Goal: Task Accomplishment & Management: Complete application form

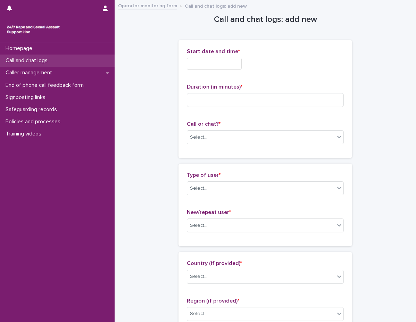
click at [41, 65] on div "Call and chat logs" at bounding box center [57, 61] width 115 height 12
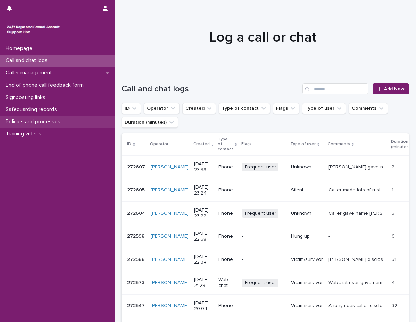
drag, startPoint x: 38, startPoint y: 133, endPoint x: 41, endPoint y: 122, distance: 11.5
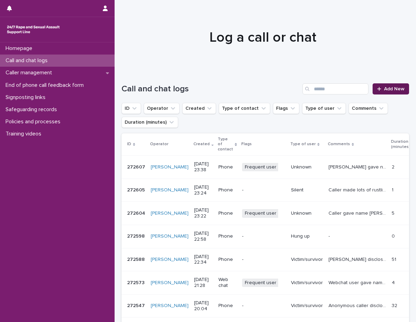
click at [390, 85] on link "Add New" at bounding box center [391, 88] width 36 height 11
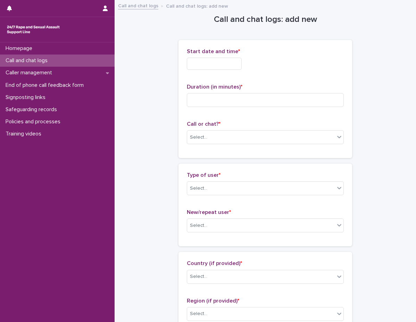
click at [235, 68] on input "text" at bounding box center [214, 64] width 55 height 12
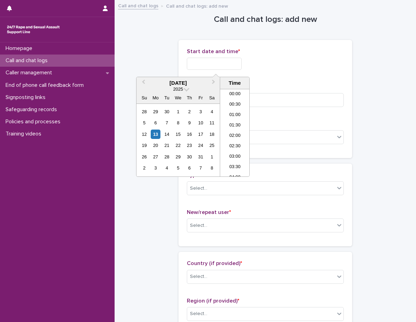
scroll to position [139, 0]
click at [232, 132] on li "08:30" at bounding box center [235, 132] width 30 height 10
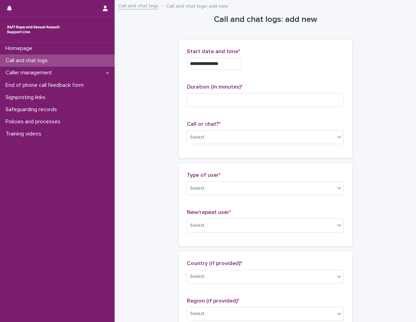
click at [234, 73] on div "**********" at bounding box center [265, 61] width 157 height 27
click at [241, 61] on input "**********" at bounding box center [214, 64] width 55 height 12
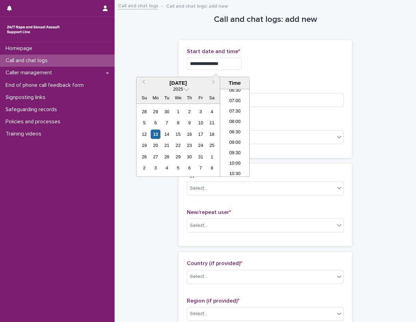
type input "**********"
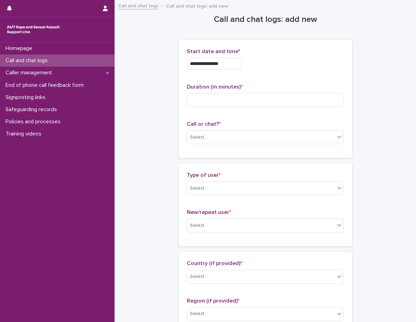
click at [265, 82] on div "**********" at bounding box center [265, 98] width 157 height 101
click at [263, 99] on input at bounding box center [265, 100] width 157 height 14
type input "**"
click at [269, 114] on div "**********" at bounding box center [265, 98] width 157 height 101
click at [261, 129] on div "Call or chat? * Select..." at bounding box center [265, 135] width 157 height 29
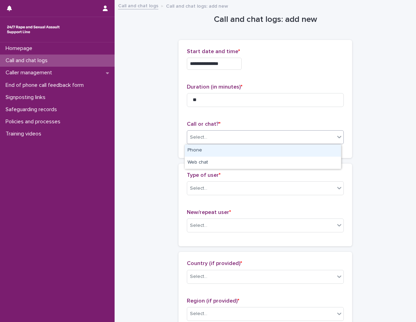
click at [258, 134] on div "Select..." at bounding box center [261, 137] width 148 height 11
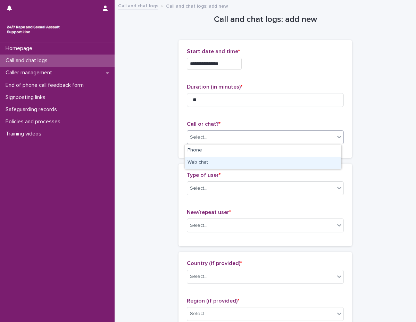
click at [224, 163] on div "Web chat" at bounding box center [263, 163] width 156 height 12
click at [213, 163] on div "**********" at bounding box center [265, 102] width 174 height 124
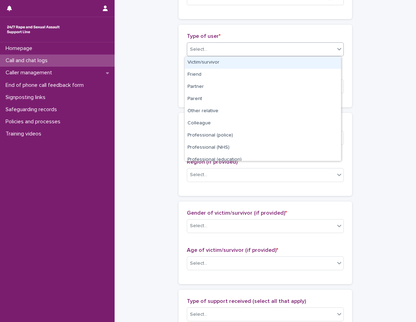
click at [237, 47] on div "Select..." at bounding box center [261, 49] width 148 height 11
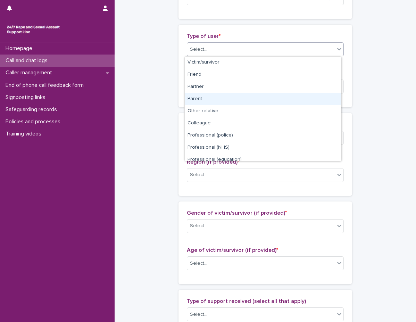
click at [222, 97] on div "Parent" at bounding box center [263, 99] width 156 height 12
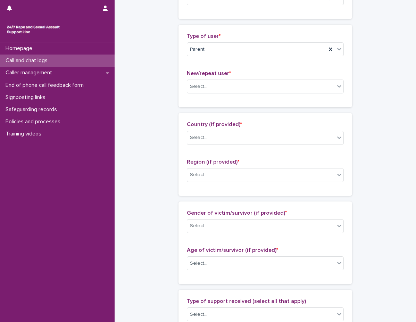
click at [229, 75] on span "*" at bounding box center [230, 73] width 2 height 6
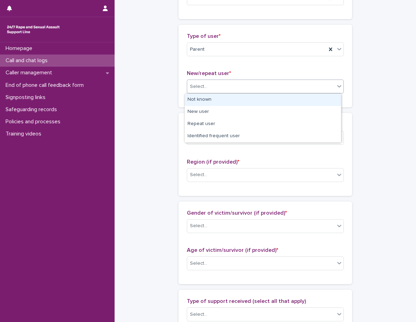
click at [225, 84] on div "Select..." at bounding box center [261, 86] width 148 height 11
click at [210, 101] on div "Not known" at bounding box center [263, 100] width 156 height 12
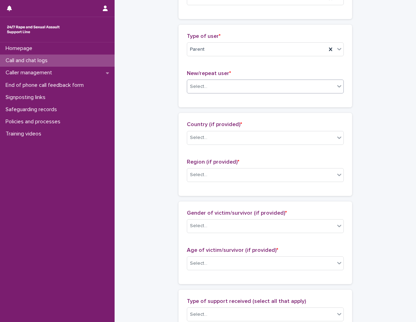
click at [205, 108] on div "Loading... Saving… Type of user * Parent New/repeat user * option Not known, se…" at bounding box center [265, 69] width 174 height 88
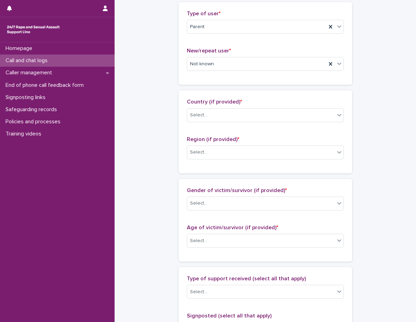
scroll to position [208, 0]
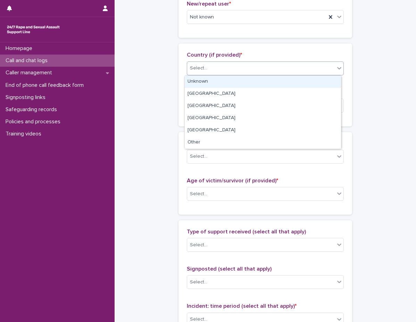
click at [226, 71] on div "Select..." at bounding box center [261, 68] width 148 height 11
click at [225, 80] on div "Unknown" at bounding box center [263, 82] width 156 height 12
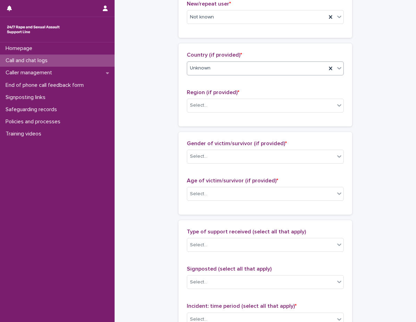
click at [217, 94] on span "Region (if provided) *" at bounding box center [213, 93] width 52 height 6
click at [215, 113] on body "**********" at bounding box center [208, 161] width 416 height 322
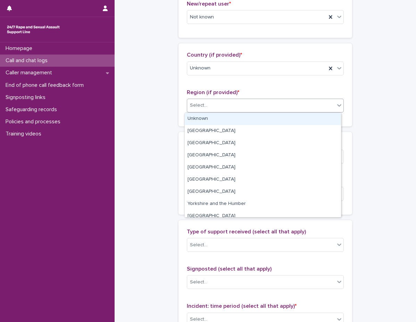
click at [210, 119] on div "Unknown" at bounding box center [263, 119] width 156 height 12
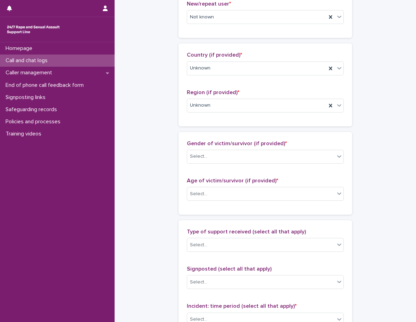
click at [208, 121] on div "Country (if provided) * Unknown Region (if provided) * Unknown" at bounding box center [265, 84] width 174 height 83
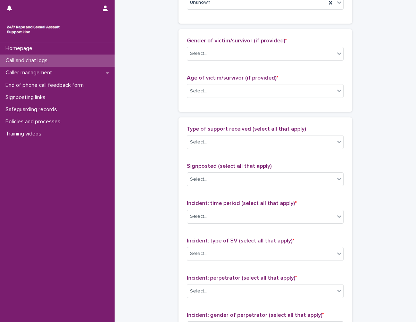
scroll to position [313, 0]
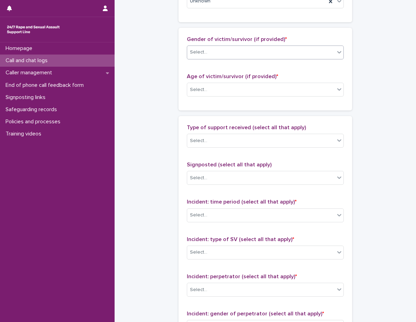
click at [236, 56] on div "Select..." at bounding box center [261, 52] width 148 height 11
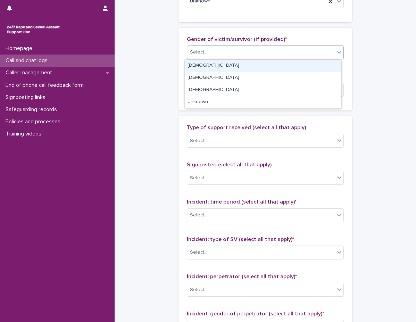
click at [233, 71] on div "Female" at bounding box center [263, 66] width 156 height 12
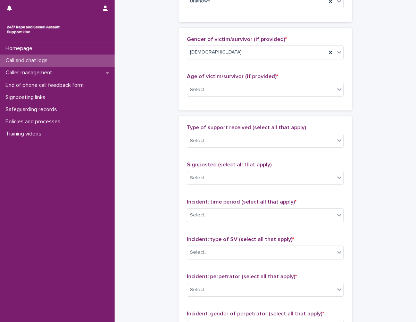
click at [229, 77] on span "Age of victim/survivor (if provided) *" at bounding box center [232, 77] width 91 height 6
click at [225, 89] on div "Select..." at bounding box center [261, 89] width 148 height 11
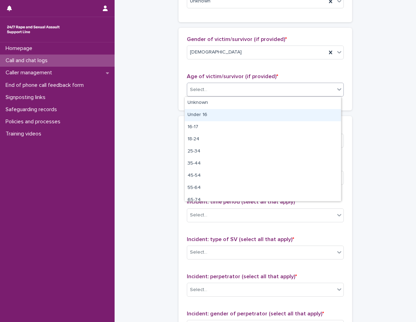
click at [222, 114] on div "Under 16" at bounding box center [263, 115] width 156 height 12
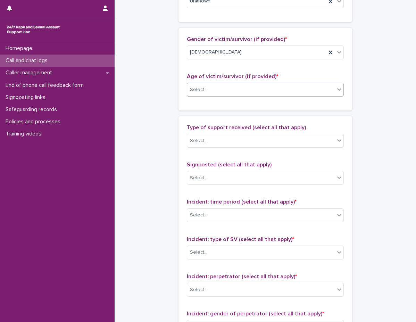
click at [219, 107] on div "Gender of victim/survivor (if provided) * Female Age of victim/survivor (if pro…" at bounding box center [265, 69] width 174 height 83
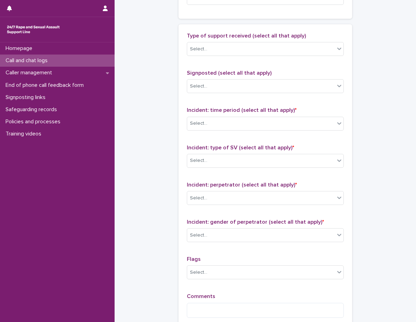
scroll to position [417, 0]
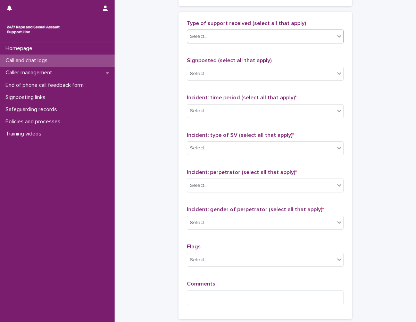
click at [244, 40] on div "Select..." at bounding box center [261, 36] width 148 height 11
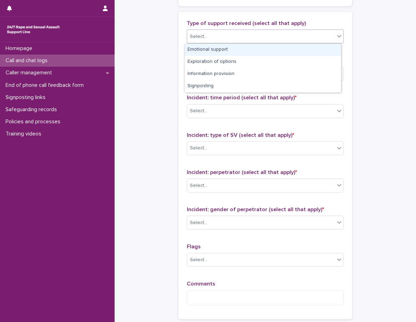
click at [242, 51] on div "Emotional support" at bounding box center [263, 50] width 156 height 12
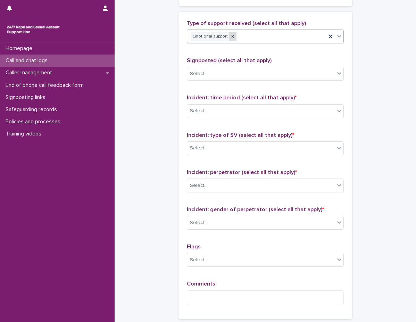
click at [230, 38] on icon at bounding box center [232, 36] width 5 height 5
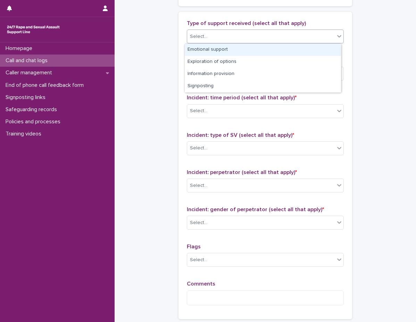
click at [241, 38] on div "Select..." at bounding box center [261, 36] width 148 height 11
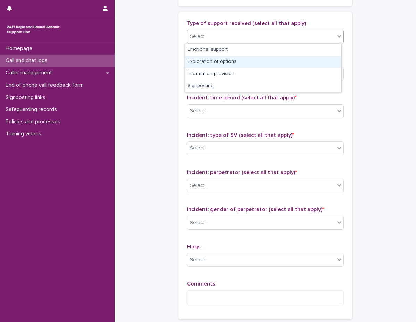
click at [231, 62] on div "Exploration of options" at bounding box center [263, 62] width 156 height 12
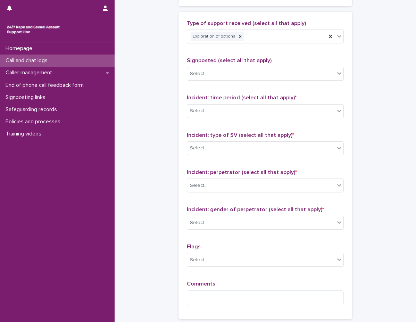
click at [227, 52] on div "Type of support received (select all that apply) Exploration of options Signpos…" at bounding box center [265, 165] width 157 height 291
drag, startPoint x: 227, startPoint y: 52, endPoint x: 256, endPoint y: 45, distance: 29.7
click at [227, 52] on div "Type of support received (select all that apply) Exploration of options Signpos…" at bounding box center [265, 165] width 157 height 291
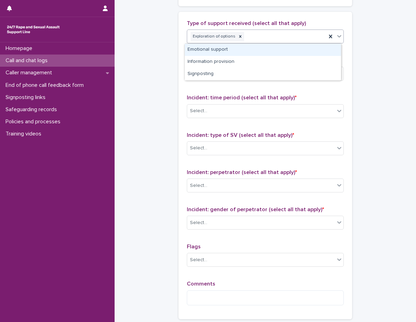
click at [269, 42] on div "Exploration of options" at bounding box center [256, 37] width 139 height 12
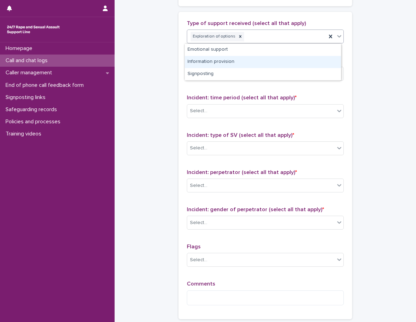
click at [257, 60] on div "Information provision" at bounding box center [263, 62] width 156 height 12
click at [257, 60] on span "Signposted (select all that apply)" at bounding box center [229, 61] width 85 height 6
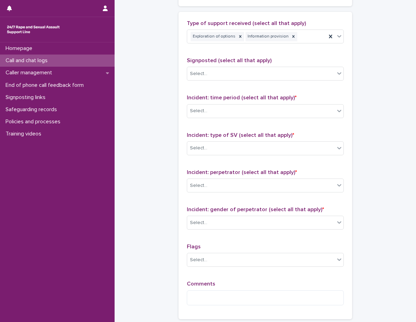
click at [245, 58] on span "Signposted (select all that apply)" at bounding box center [229, 61] width 85 height 6
click at [305, 40] on div "Exploration of options Information provision" at bounding box center [256, 37] width 139 height 12
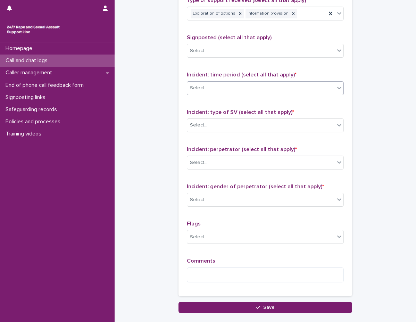
scroll to position [451, 0]
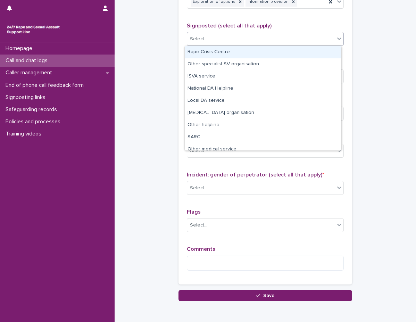
click at [261, 37] on div "Select..." at bounding box center [261, 38] width 148 height 11
click at [258, 41] on div "Select..." at bounding box center [261, 38] width 148 height 11
click at [272, 24] on p "Signposted (select all that apply)" at bounding box center [265, 26] width 157 height 7
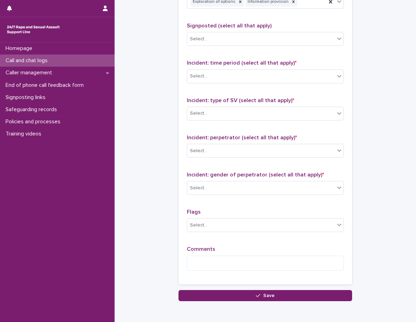
click at [272, 24] on p "Signposted (select all that apply)" at bounding box center [265, 26] width 157 height 7
click at [264, 75] on div "Select..." at bounding box center [261, 75] width 148 height 11
click at [263, 77] on div "Select..." at bounding box center [261, 75] width 148 height 11
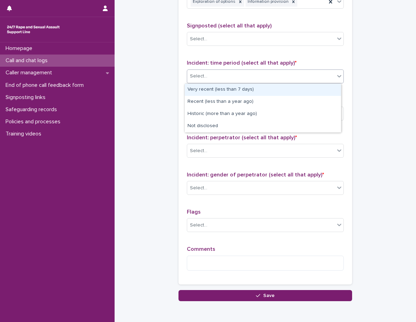
click at [257, 80] on div "Select..." at bounding box center [261, 75] width 148 height 11
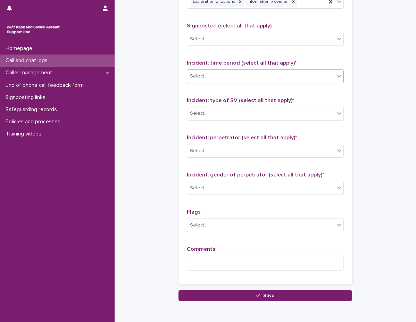
click at [253, 78] on div "Select..." at bounding box center [261, 75] width 148 height 11
click at [283, 81] on div "Select..." at bounding box center [261, 75] width 148 height 11
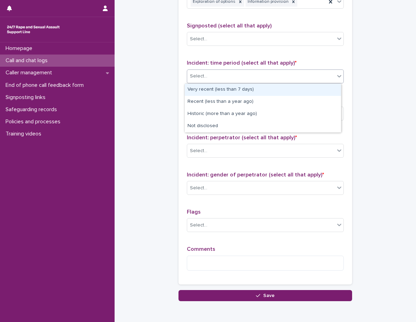
click at [275, 91] on div "Very recent (less than 7 days)" at bounding box center [263, 90] width 156 height 12
drag, startPoint x: 275, startPoint y: 91, endPoint x: 257, endPoint y: 96, distance: 19.4
click at [275, 91] on div "Type of support received (select all that apply) Exploration of options Informa…" at bounding box center [265, 130] width 157 height 291
click at [256, 97] on div "Type of support received (select all that apply) Exploration of options Informa…" at bounding box center [265, 130] width 157 height 291
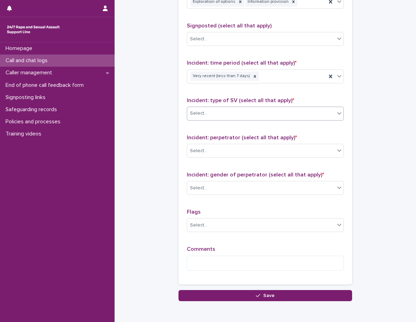
click at [247, 113] on div "Select..." at bounding box center [261, 113] width 148 height 11
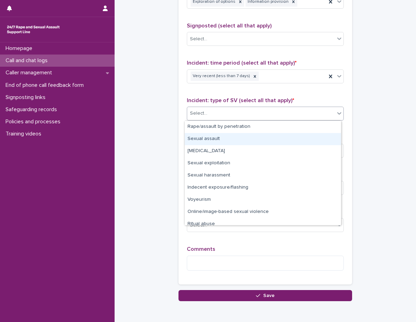
click at [236, 133] on div "Sexual assault" at bounding box center [263, 139] width 156 height 12
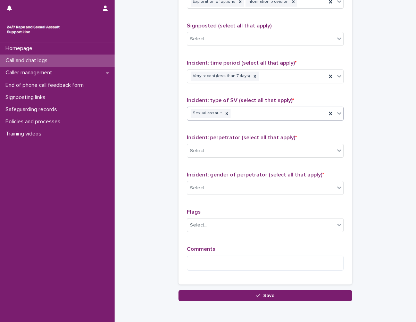
click at [286, 115] on div "Sexual assault" at bounding box center [256, 113] width 139 height 12
click at [266, 123] on div "Incident: type of SV (select all that apply) * Sexual assault" at bounding box center [265, 111] width 157 height 29
click at [224, 115] on icon at bounding box center [226, 113] width 5 height 5
click at [227, 117] on div "Select..." at bounding box center [261, 113] width 148 height 11
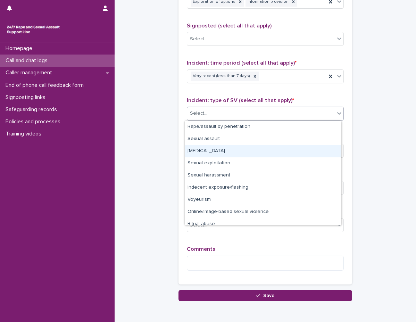
click at [218, 149] on div "Child sexual abuse" at bounding box center [263, 151] width 156 height 12
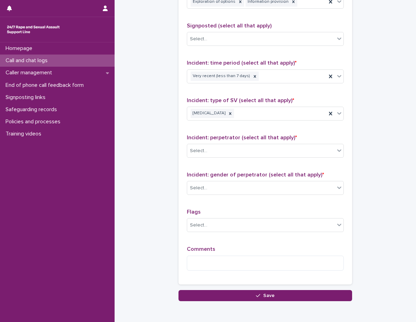
click at [250, 129] on div "Type of support received (select all that apply) Exploration of options Informa…" at bounding box center [265, 130] width 157 height 291
click at [280, 115] on div "Child sexual abuse" at bounding box center [256, 113] width 139 height 12
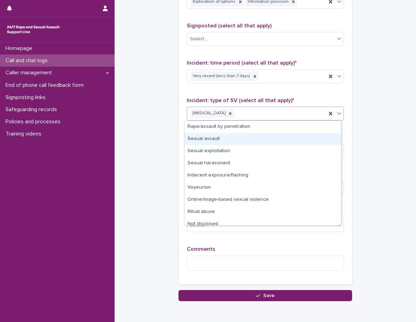
click at [255, 138] on div "Sexual assault" at bounding box center [263, 139] width 156 height 12
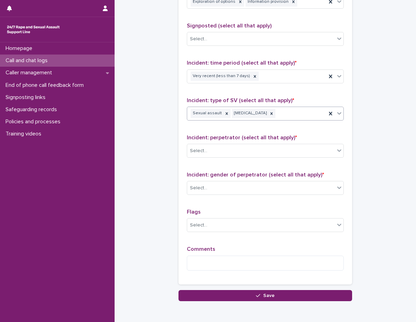
click at [248, 135] on span "Incident: perpetrator (select all that apply) *" at bounding box center [242, 138] width 110 height 6
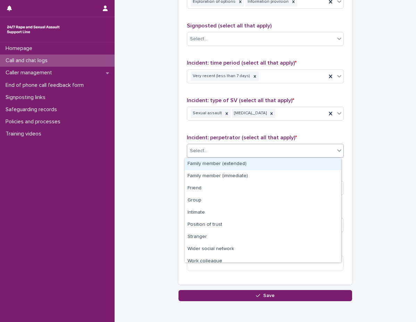
click at [245, 152] on div "Select..." at bounding box center [261, 150] width 148 height 11
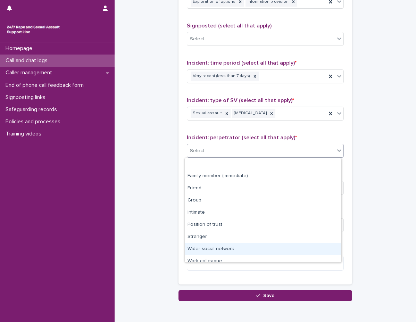
scroll to position [30, 0]
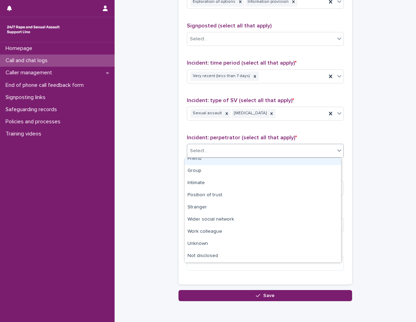
click at [206, 160] on div "Friend" at bounding box center [263, 159] width 156 height 12
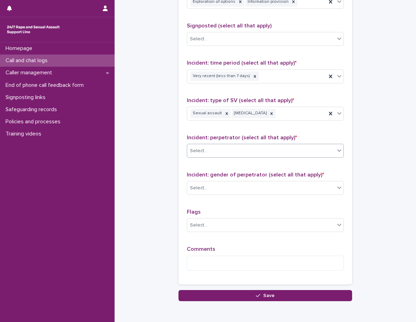
click at [202, 167] on div "Type of support received (select all that apply) Exploration of options Informa…" at bounding box center [265, 130] width 157 height 291
click at [205, 183] on div "Select..." at bounding box center [261, 187] width 148 height 11
click at [209, 195] on div "Incident: gender of perpetrator (select all that apply) * 0 results available. …" at bounding box center [265, 186] width 157 height 29
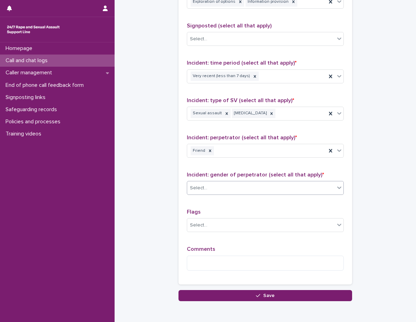
click at [209, 193] on div "Select..." at bounding box center [261, 187] width 148 height 11
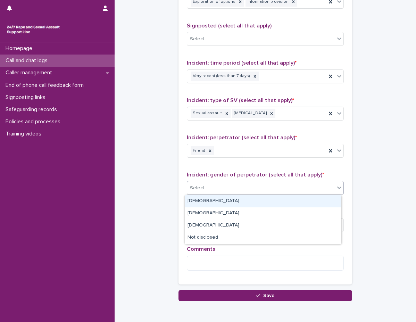
click at [209, 193] on div "Select..." at bounding box center [261, 187] width 148 height 11
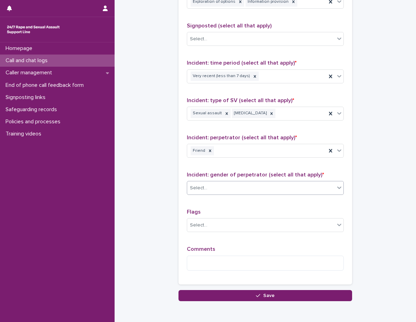
click at [206, 194] on div "Select..." at bounding box center [265, 188] width 157 height 14
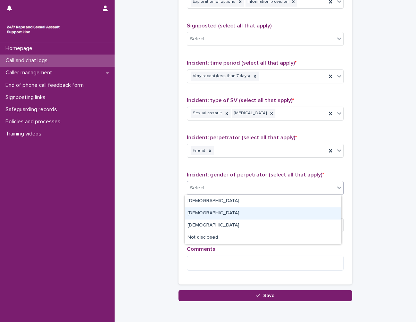
click at [207, 213] on div "Female" at bounding box center [263, 213] width 156 height 12
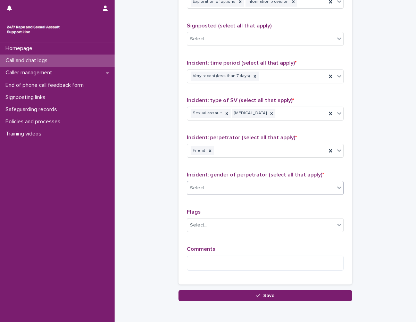
click at [205, 211] on p "Flags" at bounding box center [265, 212] width 157 height 7
click at [211, 226] on div "Select..." at bounding box center [261, 224] width 148 height 11
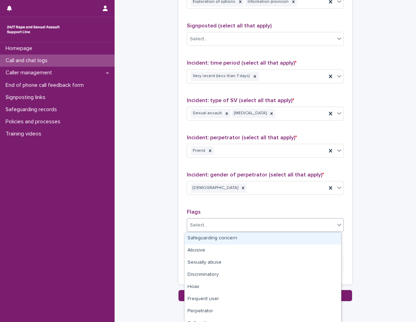
click at [266, 238] on div "Safeguarding concern" at bounding box center [263, 238] width 156 height 12
click at [280, 227] on div "Safeguarding concern" at bounding box center [256, 225] width 139 height 12
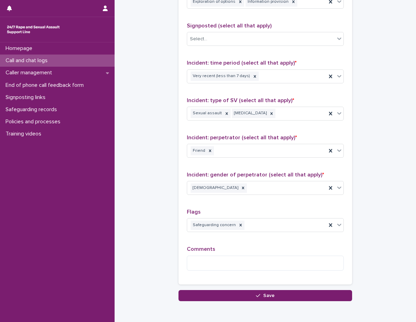
click at [272, 211] on p "Flags" at bounding box center [265, 212] width 157 height 7
click at [262, 266] on textarea at bounding box center [265, 263] width 157 height 15
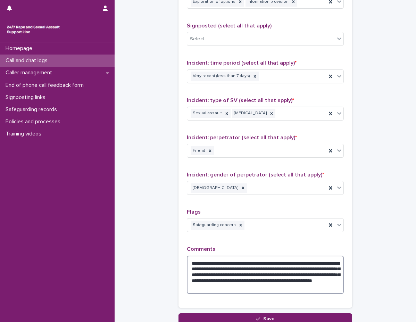
type textarea "**********"
drag, startPoint x: 373, startPoint y: 267, endPoint x: 374, endPoint y: 272, distance: 4.7
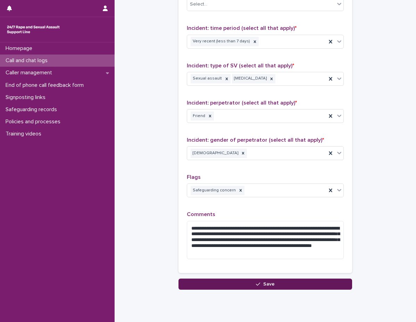
click at [277, 280] on button "Save" at bounding box center [265, 283] width 174 height 11
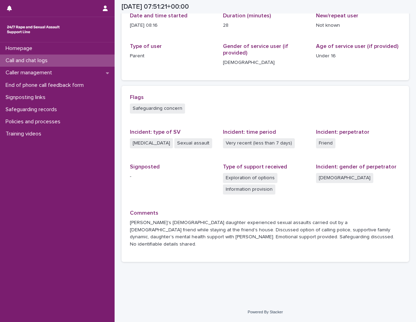
scroll to position [95, 0]
click at [51, 47] on div "Homepage" at bounding box center [57, 48] width 115 height 12
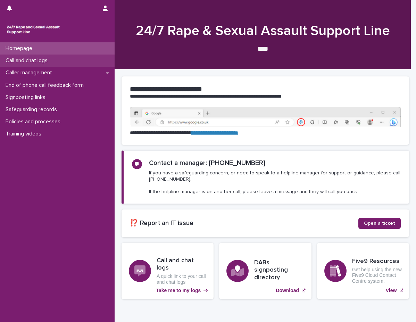
click at [69, 60] on div "Call and chat logs" at bounding box center [57, 61] width 115 height 12
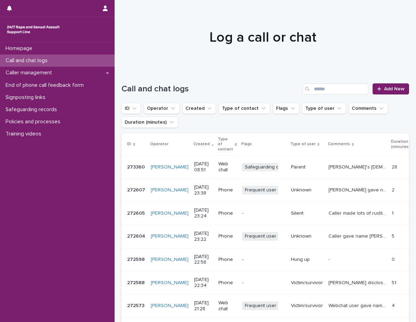
click at [328, 167] on div "Kayleigh's 15 year old daughter experienced sexual assaults carried out by a 16…" at bounding box center [357, 166] width 58 height 11
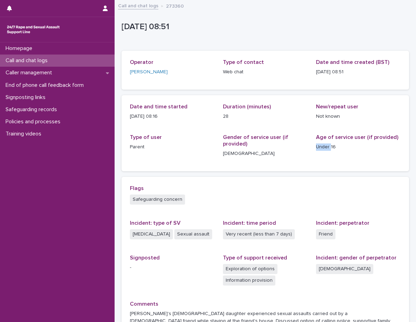
click at [322, 167] on div "Date and time started 13/10/2025 08:16 Duration (minutes) 28 New/repeat user No…" at bounding box center [266, 133] width 288 height 76
click at [321, 167] on div "Date and time started 13/10/2025 08:16 Duration (minutes) 28 New/repeat user No…" at bounding box center [266, 133] width 288 height 76
click at [306, 164] on div "Date and time started 13/10/2025 08:16 Duration (minutes) 28 New/repeat user No…" at bounding box center [266, 133] width 288 height 76
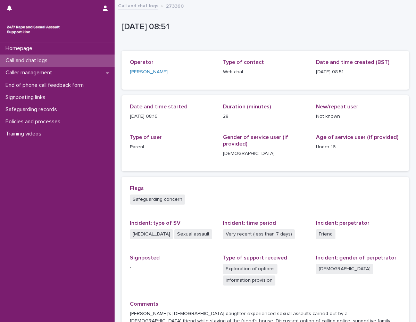
click at [306, 164] on div "Date and time started 13/10/2025 08:16 Duration (minutes) 28 New/repeat user No…" at bounding box center [266, 133] width 288 height 76
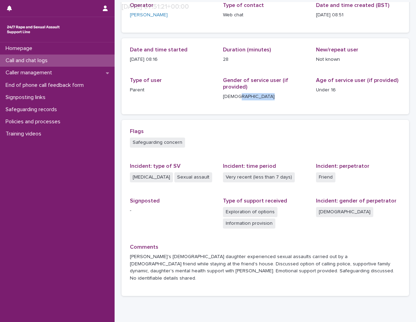
scroll to position [69, 0]
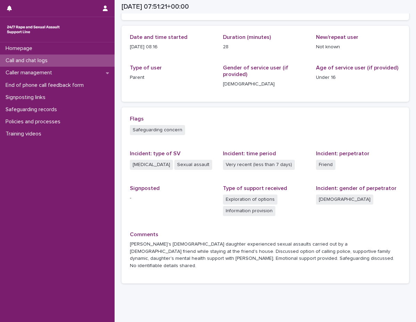
click at [161, 202] on p "-" at bounding box center [172, 197] width 85 height 7
drag, startPoint x: 332, startPoint y: 254, endPoint x: 153, endPoint y: 261, distance: 179.0
click at [153, 261] on p "Kayleigh's 15 year old daughter experienced sexual assaults carried out by a 16…" at bounding box center [265, 255] width 271 height 29
click at [225, 250] on div "Comments Kayleigh's 15 year old daughter experienced sexual assaults carried ou…" at bounding box center [265, 253] width 271 height 44
drag, startPoint x: 331, startPoint y: 254, endPoint x: 144, endPoint y: 266, distance: 186.9
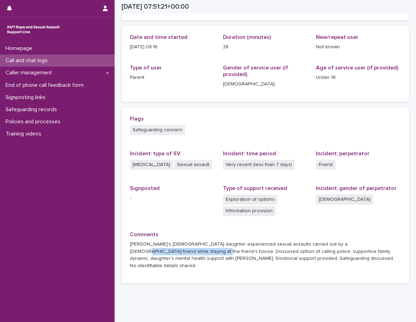
click at [144, 266] on p "Kayleigh's 15 year old daughter experienced sexual assaults carried out by a 16…" at bounding box center [265, 255] width 271 height 29
click at [219, 251] on div "Kayleigh's 15 year old daughter experienced sexual assaults carried out by a 16…" at bounding box center [265, 254] width 271 height 30
click at [200, 202] on p "-" at bounding box center [172, 197] width 85 height 7
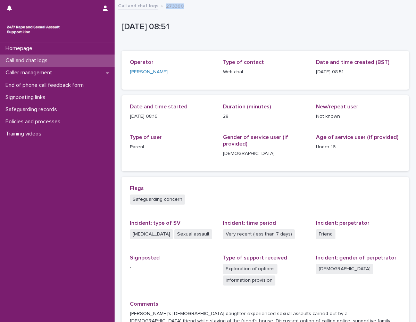
drag, startPoint x: 185, startPoint y: 9, endPoint x: 165, endPoint y: 6, distance: 20.4
click at [165, 6] on div "Call and chat logs 273360" at bounding box center [265, 6] width 301 height 10
copy p "273360"
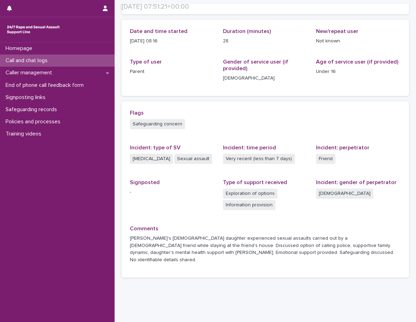
scroll to position [95, 0]
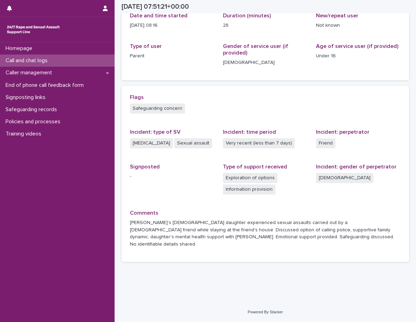
click at [57, 61] on div "Call and chat logs" at bounding box center [57, 61] width 115 height 12
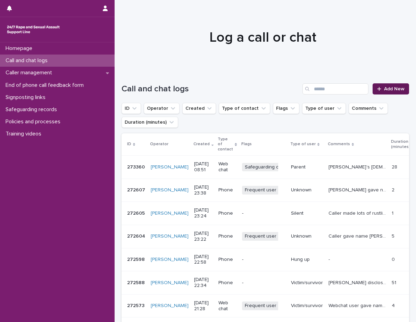
click at [373, 93] on link "Add New" at bounding box center [391, 88] width 36 height 11
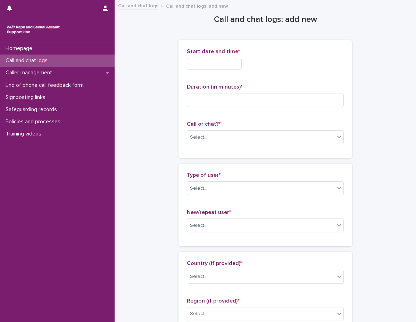
click at [203, 63] on input "text" at bounding box center [214, 64] width 55 height 12
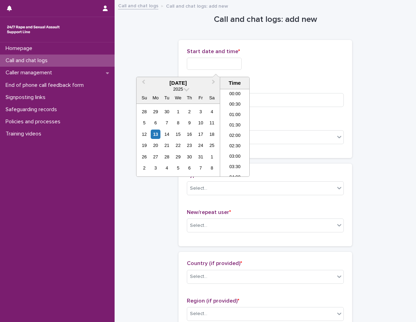
scroll to position [149, 0]
click at [236, 130] on li "09:00" at bounding box center [235, 132] width 30 height 10
click at [242, 62] on input "**********" at bounding box center [214, 64] width 55 height 12
type input "**********"
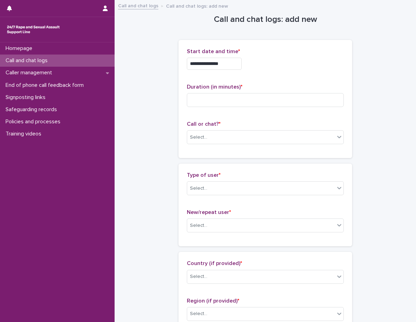
click at [283, 80] on div "**********" at bounding box center [265, 98] width 157 height 101
click at [276, 100] on input at bounding box center [265, 100] width 157 height 14
type input "*"
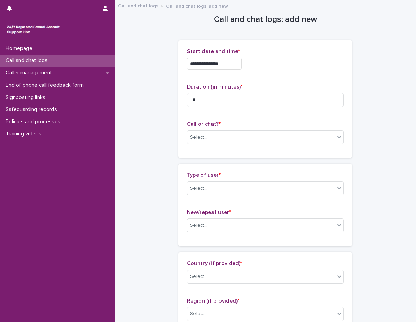
click at [248, 121] on p "Call or chat? *" at bounding box center [265, 124] width 157 height 7
click at [235, 144] on body "**********" at bounding box center [208, 161] width 416 height 322
drag, startPoint x: 235, startPoint y: 144, endPoint x: 228, endPoint y: 156, distance: 13.9
click at [224, 165] on div "Web chat" at bounding box center [263, 163] width 156 height 12
click at [218, 165] on div "Type of user * Select... New/repeat user * Select..." at bounding box center [265, 205] width 174 height 83
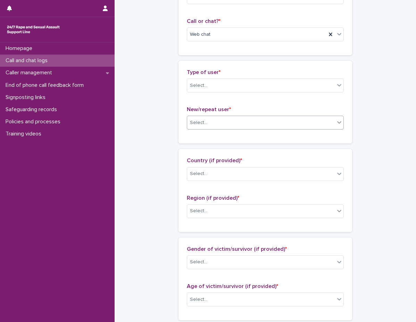
scroll to position [104, 0]
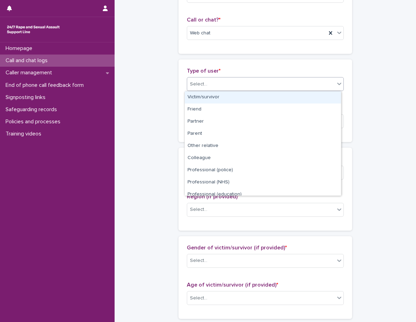
click at [206, 85] on div "Select..." at bounding box center [261, 83] width 148 height 11
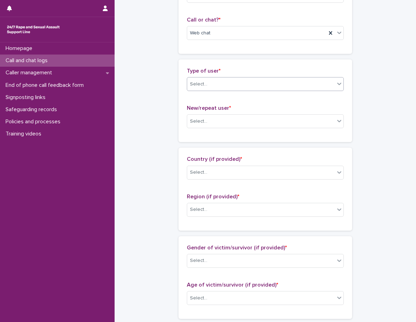
click at [203, 82] on div "Select..." at bounding box center [198, 84] width 17 height 7
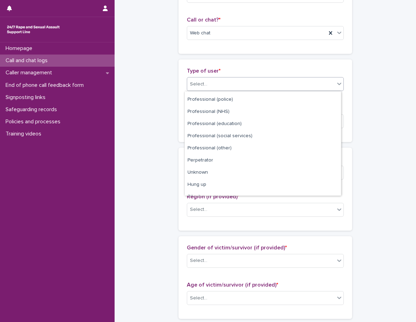
scroll to position [78, 0]
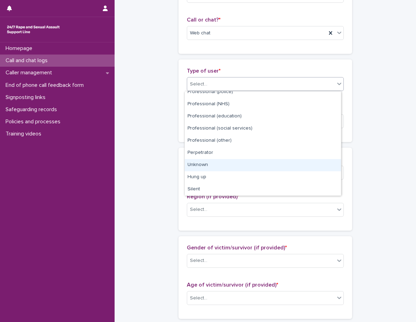
click at [202, 162] on div "Unknown" at bounding box center [263, 165] width 156 height 12
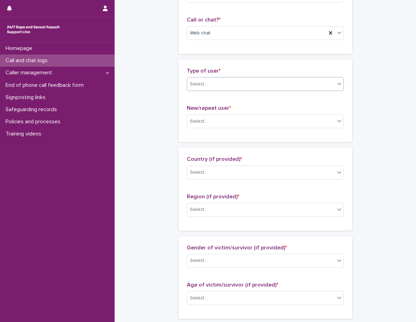
click at [202, 162] on span "Country (if provided) *" at bounding box center [214, 159] width 55 height 6
click at [168, 99] on div "**********" at bounding box center [266, 273] width 288 height 752
click at [203, 123] on div "Select..." at bounding box center [198, 121] width 17 height 7
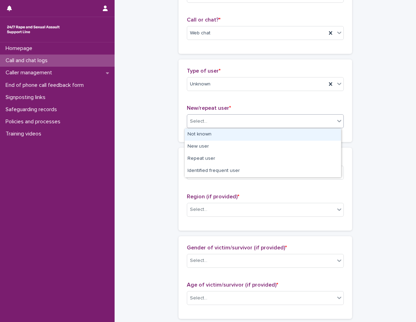
click at [207, 133] on div "Not known" at bounding box center [263, 134] width 156 height 12
click at [203, 134] on div "Type of user * Unknown New/repeat user * option Not known focused, 1 of 4. 4 re…" at bounding box center [265, 100] width 174 height 83
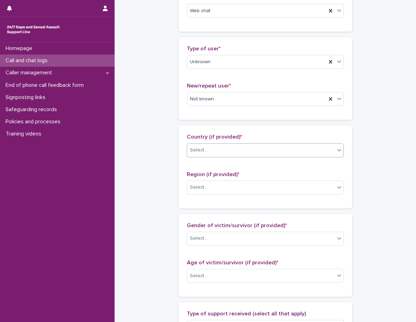
scroll to position [139, 0]
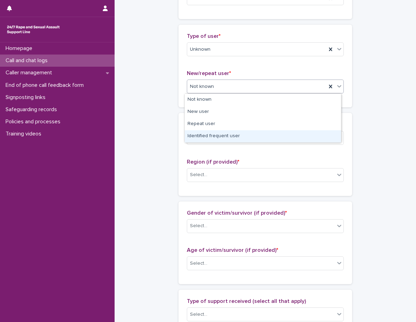
click at [203, 136] on div "Identified frequent user" at bounding box center [263, 136] width 156 height 12
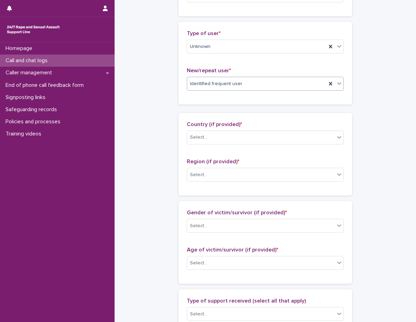
click at [162, 96] on div "**********" at bounding box center [266, 236] width 288 height 754
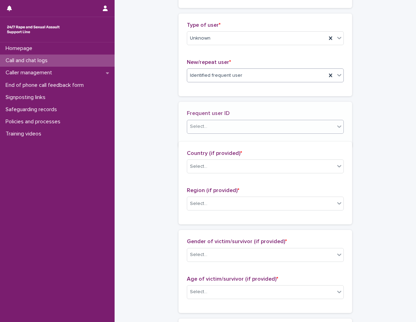
scroll to position [164, 0]
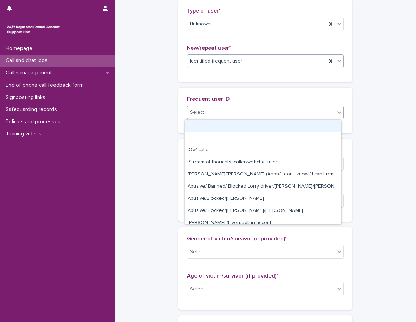
click at [208, 111] on input "text" at bounding box center [208, 112] width 1 height 6
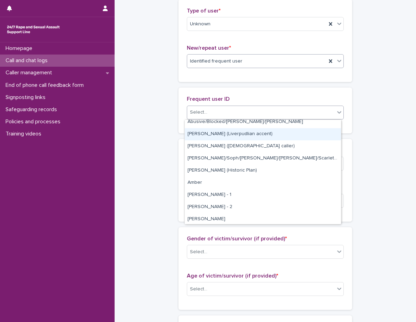
scroll to position [104, 0]
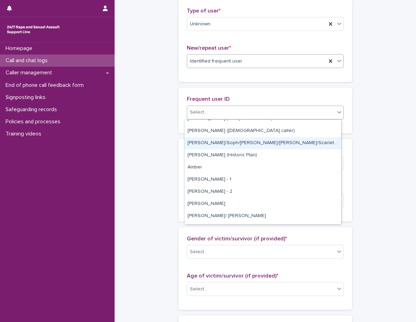
click at [219, 145] on div "[PERSON_NAME]/Soph/[PERSON_NAME]/[PERSON_NAME]/Scarlet/[PERSON_NAME] - Banned/W…" at bounding box center [263, 143] width 156 height 12
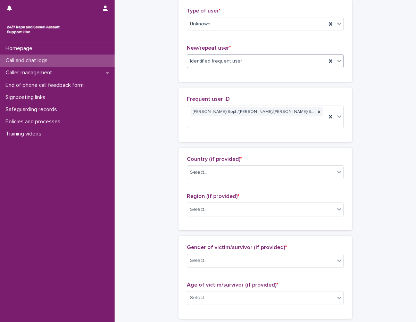
click at [150, 73] on div "**********" at bounding box center [266, 242] width 288 height 812
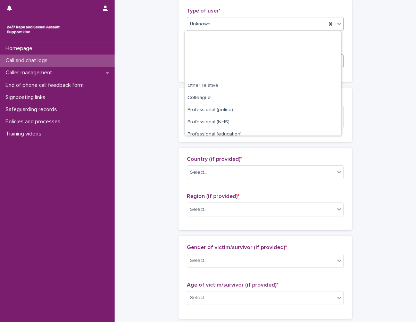
click at [195, 27] on span "Unknown" at bounding box center [200, 23] width 20 height 7
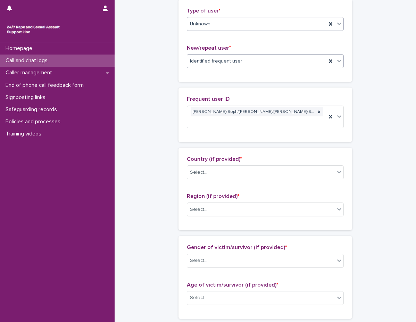
click at [201, 31] on div "Type of user * Unknown" at bounding box center [265, 22] width 157 height 29
drag, startPoint x: 201, startPoint y: 31, endPoint x: 202, endPoint y: 27, distance: 4.0
click at [201, 31] on div "Type of user * Unknown" at bounding box center [265, 22] width 157 height 29
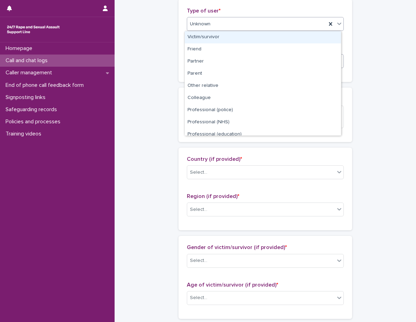
click at [200, 39] on div "Victim/survivor" at bounding box center [263, 37] width 156 height 12
drag, startPoint x: 200, startPoint y: 43, endPoint x: 194, endPoint y: 44, distance: 5.6
click at [200, 39] on div "Type of user * option Unknown, selected. option Victim/survivor focused, 1 of 1…" at bounding box center [265, 41] width 157 height 66
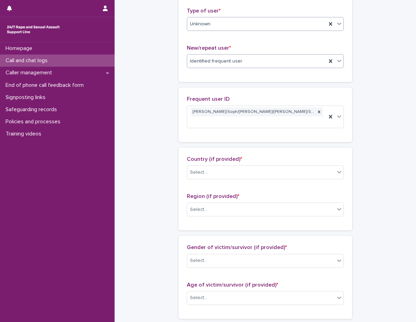
click at [194, 45] on p "New/repeat user *" at bounding box center [265, 48] width 157 height 7
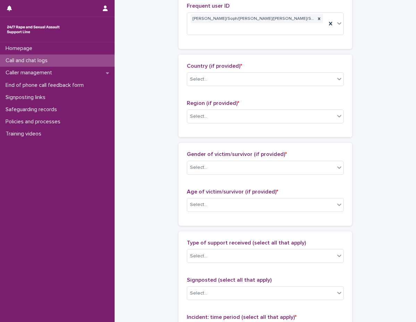
scroll to position [303, 0]
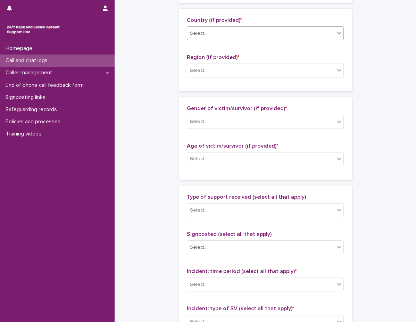
click at [190, 28] on div "Select..." at bounding box center [261, 33] width 148 height 11
click at [193, 30] on div "Select..." at bounding box center [198, 33] width 17 height 7
click at [192, 30] on div "Select..." at bounding box center [198, 33] width 17 height 7
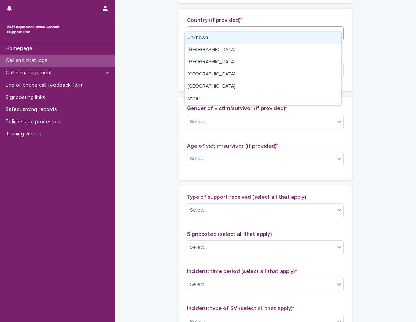
click at [192, 37] on div "Unknown" at bounding box center [263, 38] width 156 height 12
click at [192, 37] on div "Country (if provided) * option Unknown focused, 1 of 6. 6 results available. Us…" at bounding box center [265, 31] width 157 height 29
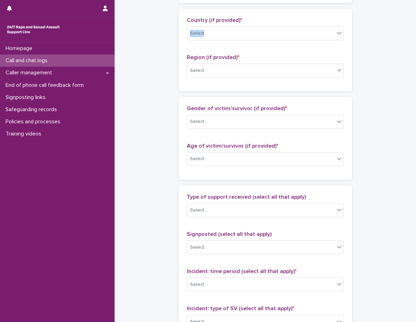
click at [188, 38] on div "Country (if provided) * Select... Region (if provided) * Select..." at bounding box center [265, 50] width 157 height 66
click at [194, 67] on div "Select..." at bounding box center [198, 70] width 17 height 7
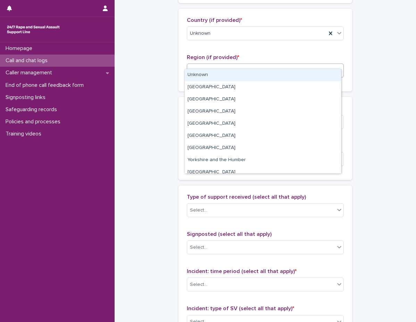
click at [194, 67] on div "Select..." at bounding box center [198, 70] width 17 height 7
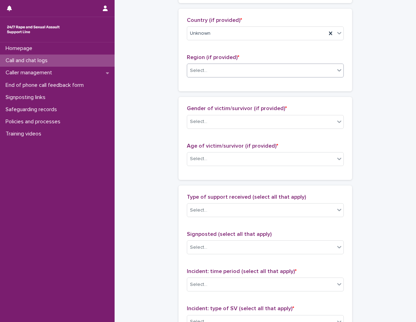
click at [197, 65] on div "Select..." at bounding box center [261, 70] width 148 height 11
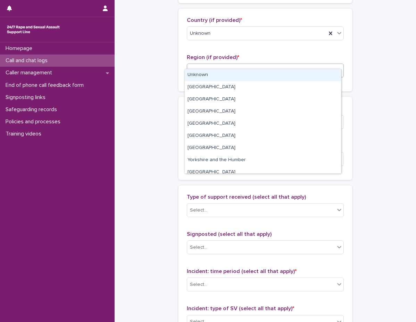
click at [197, 71] on div "Unknown" at bounding box center [263, 75] width 156 height 12
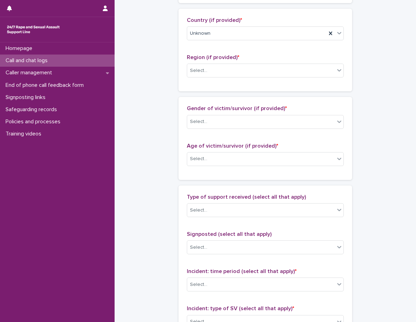
click at [195, 76] on div "Country (if provided) * Unknown Region (if provided) * Select..." at bounding box center [265, 50] width 174 height 83
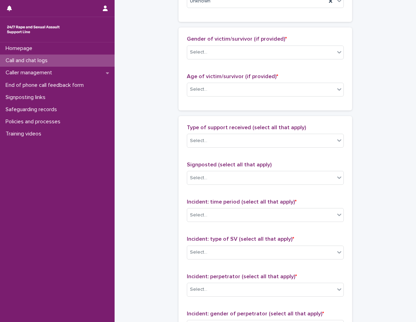
click at [158, 31] on div "**********" at bounding box center [266, 34] width 288 height 812
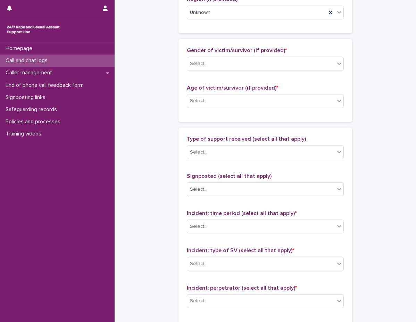
scroll to position [373, 0]
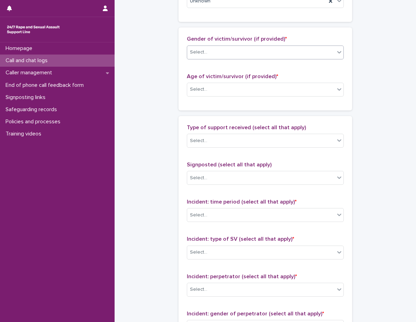
click at [201, 49] on div "Select..." at bounding box center [198, 52] width 17 height 7
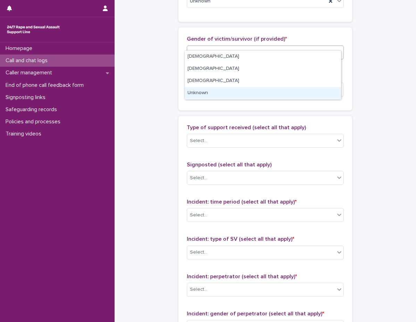
click at [197, 95] on div "Unknown" at bounding box center [263, 93] width 156 height 12
click at [197, 95] on div "Gender of victim/survivor (if provided) * option Unknown focused, 4 of 4. 4 res…" at bounding box center [265, 68] width 174 height 83
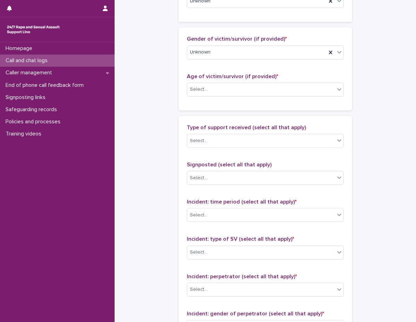
click at [171, 63] on div "**********" at bounding box center [266, 34] width 288 height 812
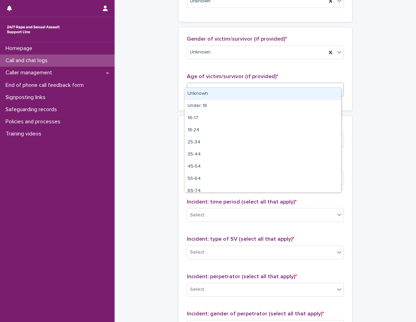
click at [206, 84] on div "Select..." at bounding box center [261, 89] width 148 height 11
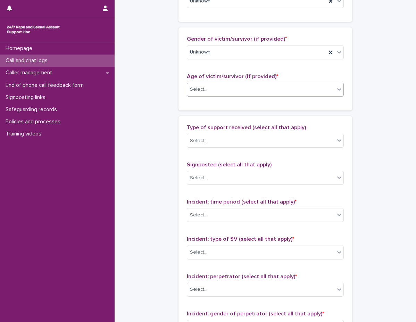
click at [208, 84] on div "Select..." at bounding box center [261, 89] width 148 height 11
drag, startPoint x: 206, startPoint y: 77, endPoint x: 206, endPoint y: 82, distance: 5.2
click at [206, 84] on div "Select..." at bounding box center [261, 89] width 148 height 11
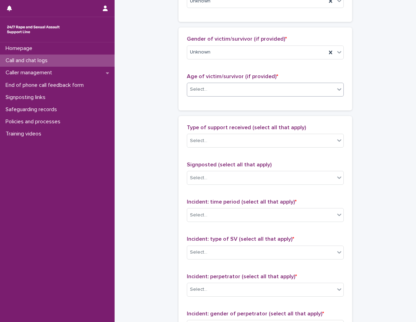
click at [204, 84] on div "Select..." at bounding box center [261, 89] width 148 height 11
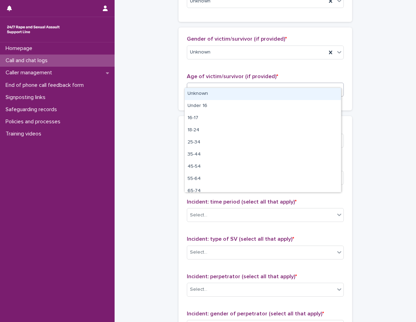
click at [199, 92] on div "Unknown" at bounding box center [263, 94] width 156 height 12
click at [199, 92] on div "Age of victim/survivor (if provided) * option Unknown focused, 1 of 10. 10 resu…" at bounding box center [265, 87] width 157 height 29
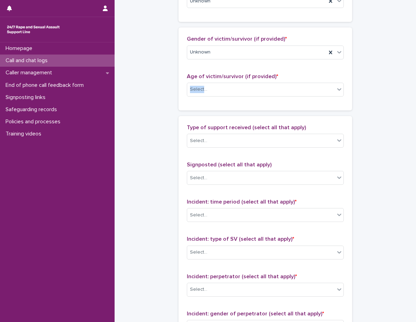
click at [196, 92] on div "Age of victim/survivor (if provided) * Select..." at bounding box center [265, 87] width 157 height 29
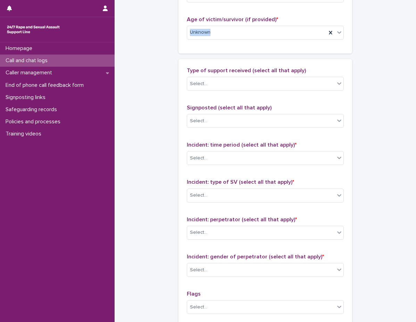
scroll to position [442, 0]
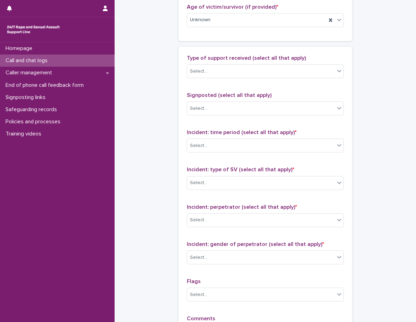
click at [240, 66] on div "Select..." at bounding box center [261, 71] width 148 height 11
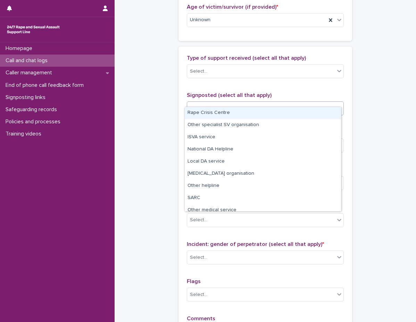
click at [219, 103] on div "Select..." at bounding box center [261, 108] width 148 height 11
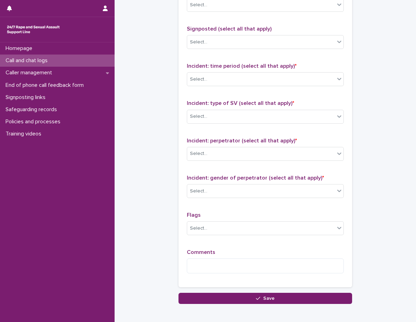
scroll to position [536, 0]
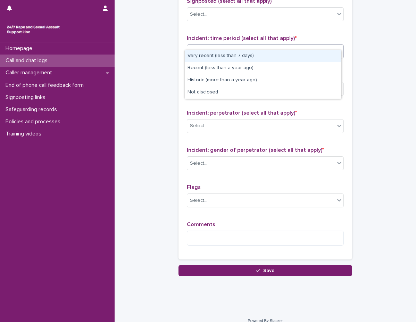
click at [207, 46] on div "Select..." at bounding box center [261, 51] width 148 height 11
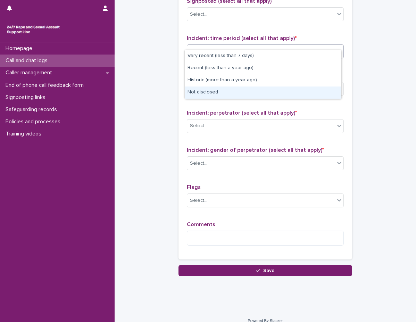
drag, startPoint x: 202, startPoint y: 62, endPoint x: 203, endPoint y: 90, distance: 28.1
click at [203, 90] on div "Not disclosed" at bounding box center [263, 92] width 156 height 12
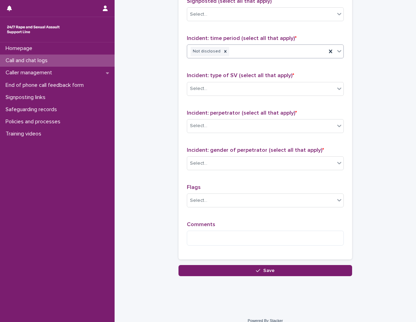
click at [211, 73] on span "Incident: type of SV (select all that apply) *" at bounding box center [240, 76] width 107 height 6
click at [209, 83] on div "Select..." at bounding box center [261, 88] width 148 height 11
click at [217, 83] on div "Select..." at bounding box center [261, 88] width 148 height 11
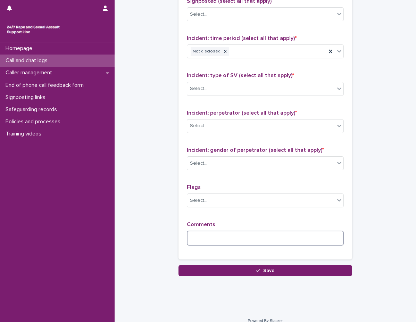
click at [240, 231] on textarea at bounding box center [265, 238] width 157 height 15
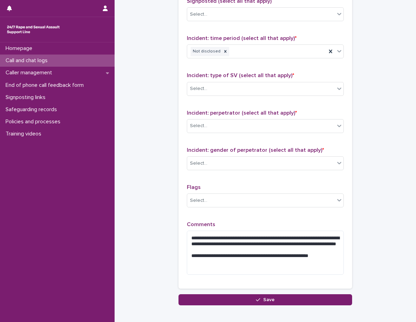
click at [252, 231] on textarea "**********" at bounding box center [265, 253] width 157 height 44
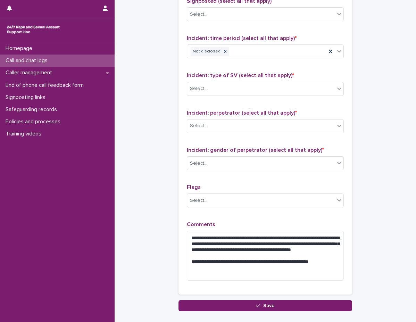
click at [265, 206] on div "**********" at bounding box center [265, 124] width 157 height 326
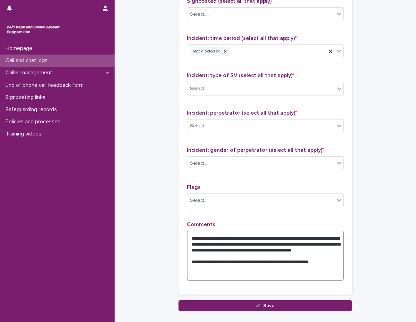
click at [257, 264] on textarea "**********" at bounding box center [265, 256] width 157 height 50
click at [259, 236] on textarea "**********" at bounding box center [265, 256] width 157 height 50
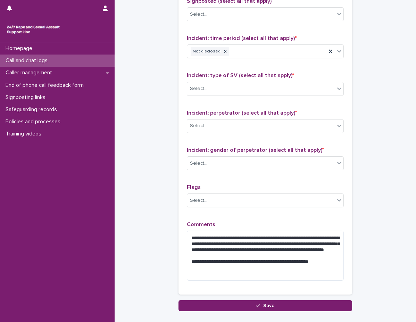
click at [318, 245] on textarea "**********" at bounding box center [265, 256] width 157 height 50
click at [327, 245] on textarea "**********" at bounding box center [265, 256] width 157 height 50
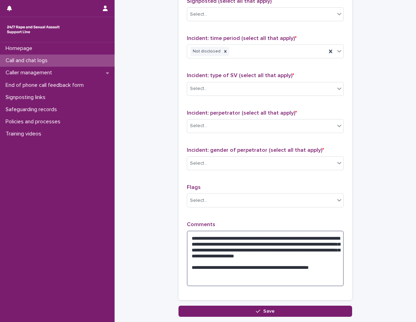
type textarea "**********"
click at [238, 84] on div "Select..." at bounding box center [261, 88] width 148 height 11
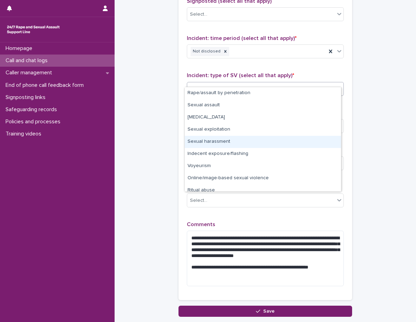
click at [217, 139] on div "Sexual harassment" at bounding box center [263, 142] width 156 height 12
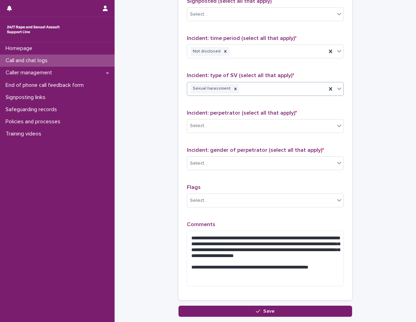
click at [216, 110] on p "Incident: perpetrator (select all that apply) *" at bounding box center [265, 113] width 157 height 7
click at [217, 120] on div "Select..." at bounding box center [261, 125] width 148 height 11
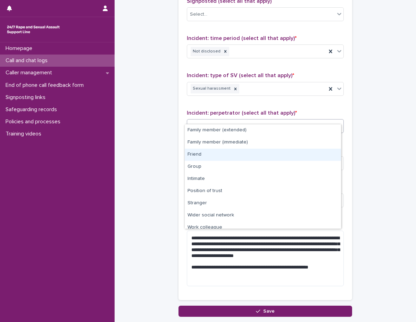
scroll to position [30, 0]
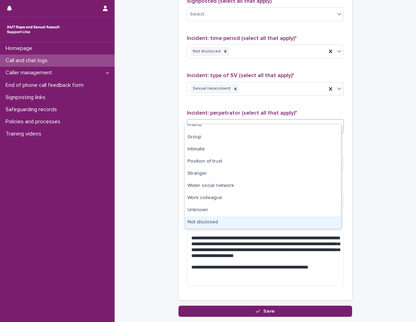
click at [219, 218] on div "Not disclosed" at bounding box center [263, 222] width 156 height 12
click at [219, 221] on p "Comments" at bounding box center [265, 224] width 157 height 7
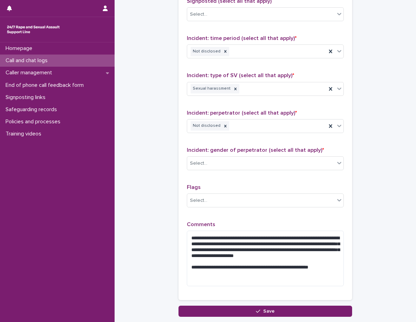
click at [212, 134] on div "**********" at bounding box center [265, 126] width 157 height 331
click at [223, 165] on div "Incident: gender of perpetrator (select all that apply) * Select..." at bounding box center [265, 161] width 157 height 29
click at [224, 158] on div "Select..." at bounding box center [261, 163] width 148 height 11
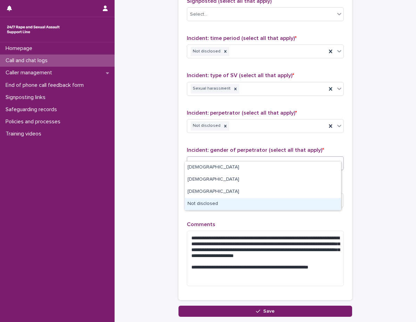
click at [227, 202] on div "Not disclosed" at bounding box center [263, 204] width 156 height 12
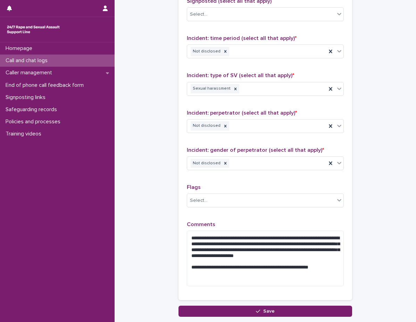
click at [227, 184] on p "Flags" at bounding box center [265, 187] width 157 height 7
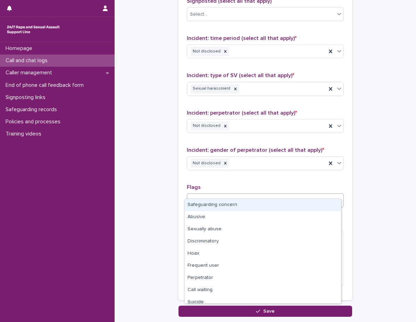
click at [226, 195] on div "Select..." at bounding box center [261, 200] width 148 height 11
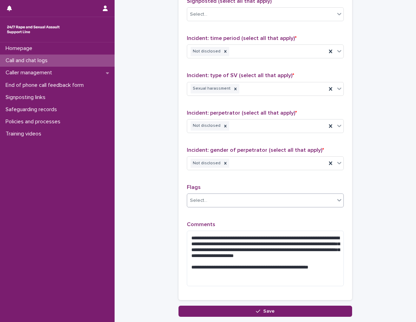
click at [227, 195] on div "Select..." at bounding box center [261, 200] width 148 height 11
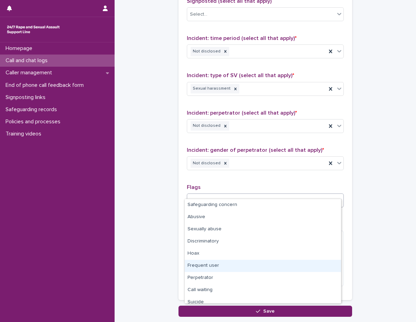
click at [202, 264] on div "Frequent user" at bounding box center [263, 266] width 156 height 12
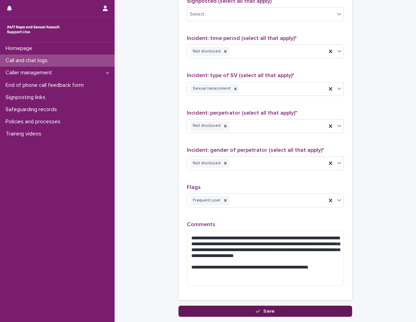
click at [287, 306] on button "Save" at bounding box center [265, 311] width 174 height 11
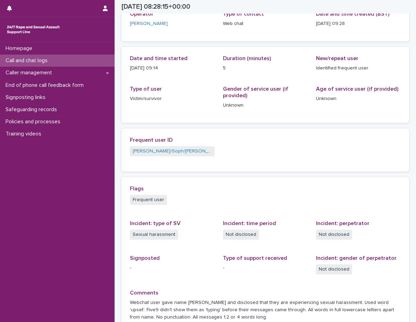
scroll to position [31, 0]
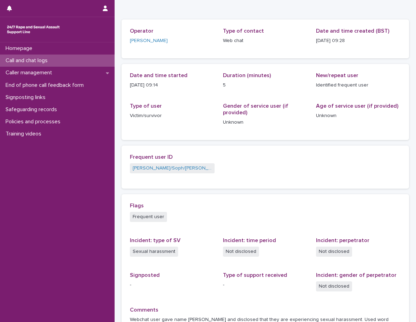
click at [61, 59] on div "Call and chat logs" at bounding box center [57, 61] width 115 height 12
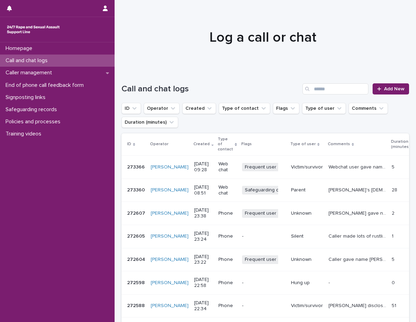
click at [305, 165] on div "Victim/survivor" at bounding box center [307, 166] width 32 height 11
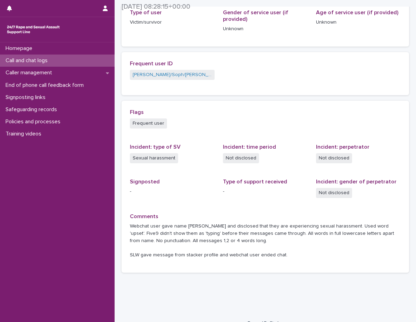
scroll to position [135, 0]
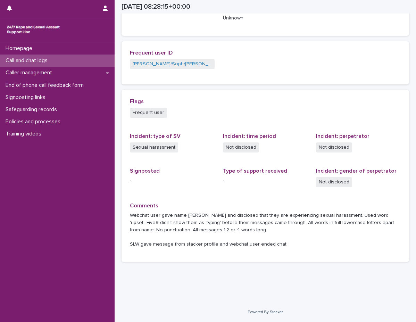
click at [70, 59] on div "Call and chat logs" at bounding box center [57, 61] width 115 height 12
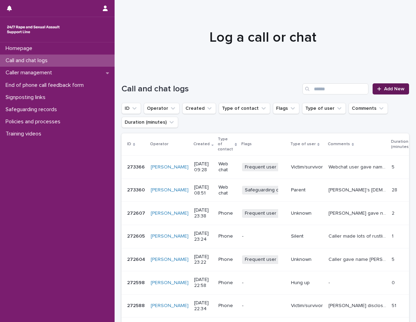
click at [379, 92] on link "Add New" at bounding box center [391, 88] width 36 height 11
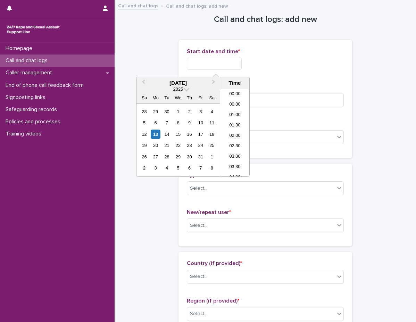
click at [200, 66] on input "text" at bounding box center [214, 64] width 55 height 12
click at [234, 111] on li "09:30" at bounding box center [235, 112] width 30 height 10
click at [235, 65] on input "**********" at bounding box center [214, 64] width 55 height 12
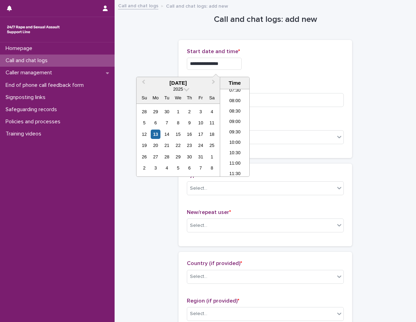
type input "**********"
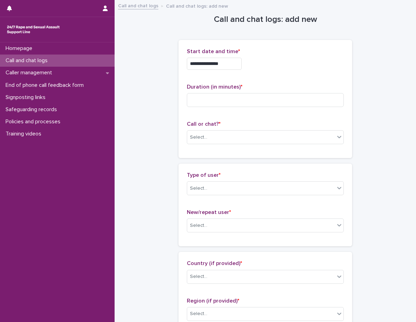
click at [256, 73] on div "**********" at bounding box center [265, 61] width 157 height 27
click at [233, 103] on input at bounding box center [265, 100] width 157 height 14
type input "**"
click at [222, 124] on p "Call or chat? *" at bounding box center [265, 124] width 157 height 7
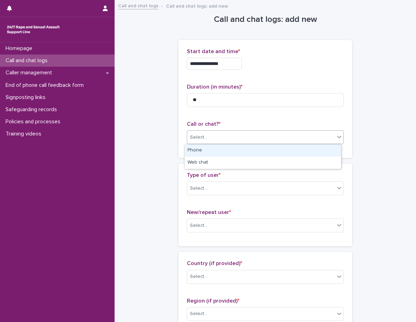
click at [223, 135] on div "Select..." at bounding box center [261, 137] width 148 height 11
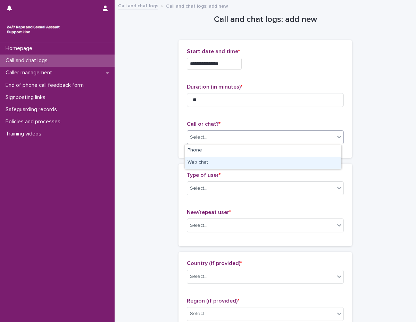
click at [208, 162] on div "Web chat" at bounding box center [263, 163] width 156 height 12
click at [201, 165] on div "Type of user * Select... New/repeat user * Select..." at bounding box center [265, 205] width 174 height 83
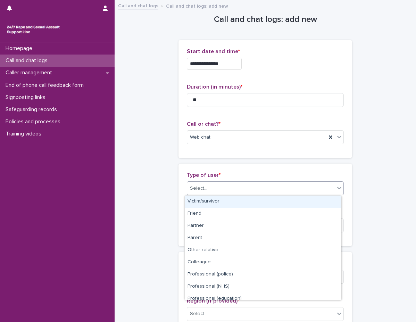
click at [199, 193] on div "Select..." at bounding box center [261, 188] width 148 height 11
click at [199, 206] on div "Victim/survivor" at bounding box center [263, 201] width 156 height 12
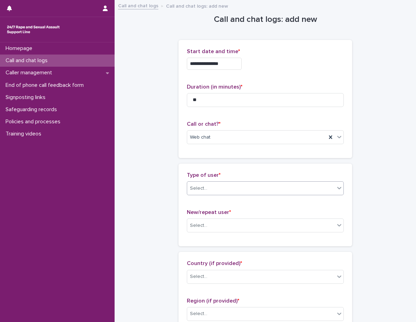
click at [191, 209] on p "New/repeat user *" at bounding box center [265, 212] width 157 height 7
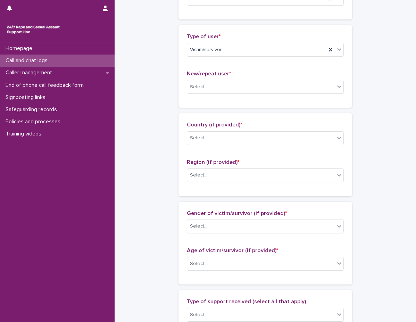
scroll to position [139, 0]
click at [202, 88] on div "Select..." at bounding box center [198, 86] width 17 height 7
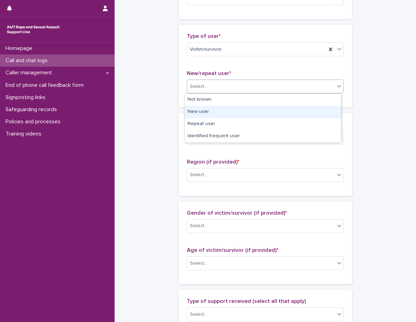
click at [192, 111] on div "New user" at bounding box center [263, 112] width 156 height 12
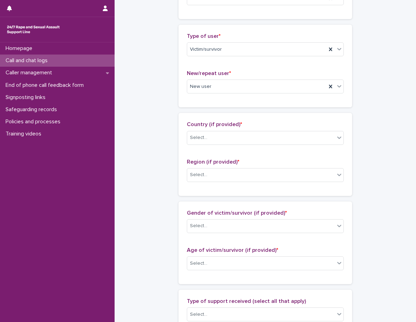
click at [168, 115] on div "**********" at bounding box center [266, 238] width 288 height 752
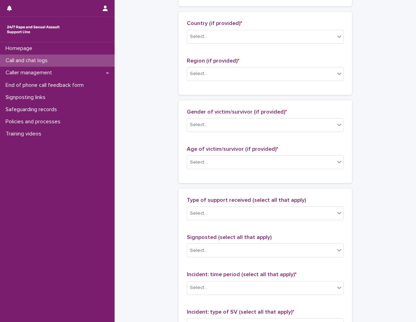
scroll to position [243, 0]
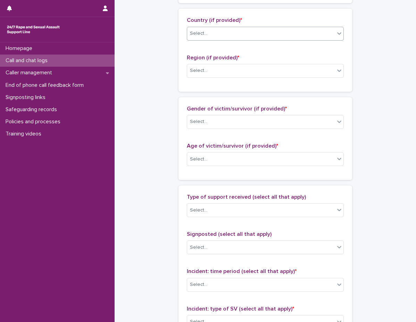
click at [202, 39] on div "Select..." at bounding box center [261, 33] width 148 height 11
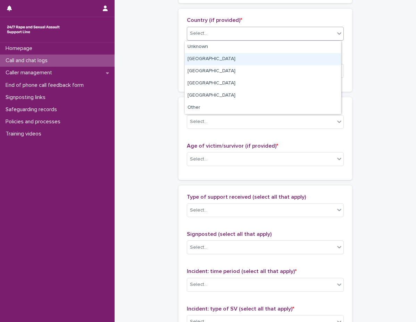
click at [199, 59] on div "England" at bounding box center [263, 59] width 156 height 12
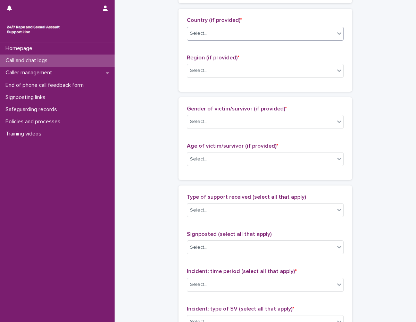
click at [187, 60] on p "Region (if provided) *" at bounding box center [265, 58] width 157 height 7
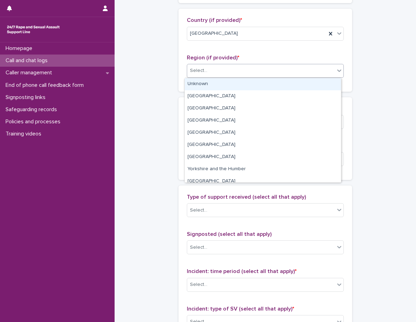
click at [190, 68] on div "Select..." at bounding box center [198, 70] width 17 height 7
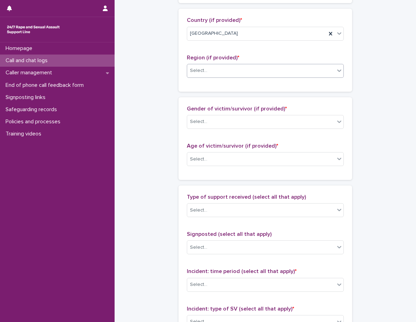
click at [226, 70] on div "Select..." at bounding box center [261, 70] width 148 height 11
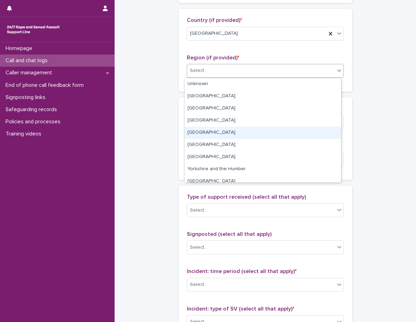
click at [216, 137] on div "West Midlands" at bounding box center [263, 133] width 156 height 12
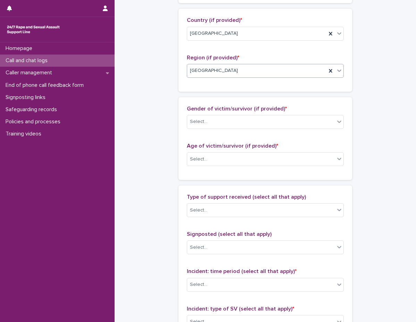
click at [200, 103] on div "Gender of victim/survivor (if provided) * Select... Age of victim/survivor (if …" at bounding box center [265, 138] width 174 height 83
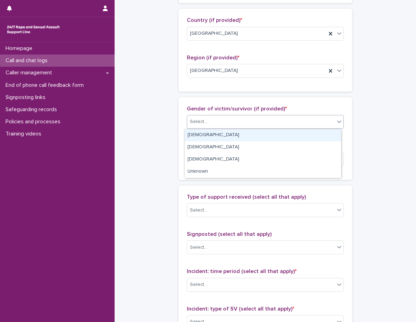
click at [202, 125] on div "Select..." at bounding box center [198, 121] width 17 height 7
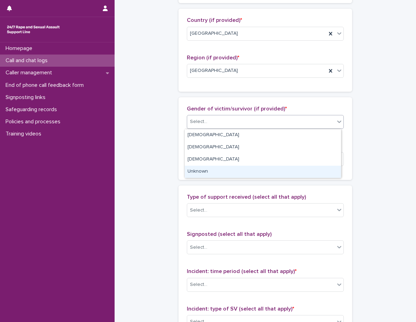
click at [196, 171] on div "Unknown" at bounding box center [263, 172] width 156 height 12
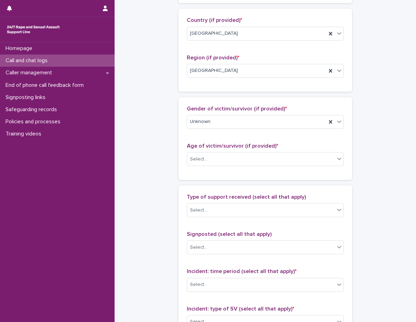
click at [172, 155] on div "**********" at bounding box center [266, 134] width 288 height 752
click at [193, 163] on div "Select..." at bounding box center [261, 158] width 148 height 11
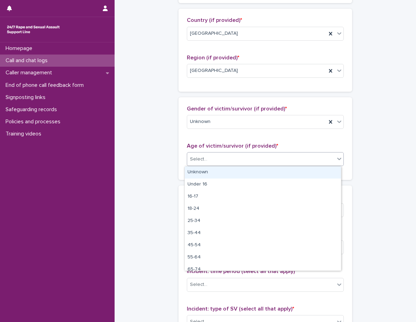
click at [194, 174] on div "Unknown" at bounding box center [263, 172] width 156 height 12
click at [194, 174] on div "Gender of victim/survivor (if provided) * Unknown Age of victim/survivor (if pr…" at bounding box center [265, 138] width 174 height 83
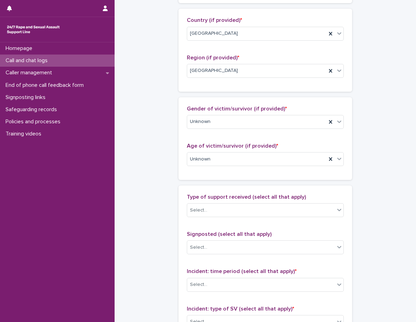
click at [182, 178] on div "Gender of victim/survivor (if provided) * Unknown Age of victim/survivor (if pr…" at bounding box center [265, 138] width 174 height 83
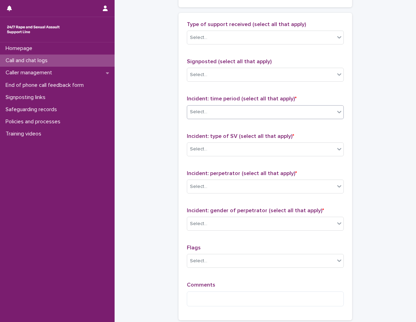
scroll to position [417, 0]
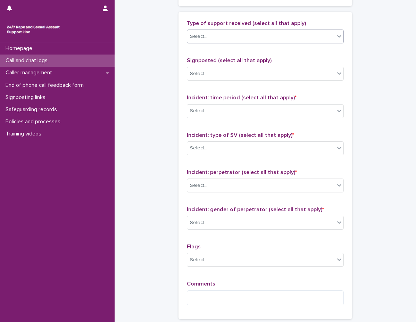
click at [202, 33] on div "Select..." at bounding box center [198, 36] width 17 height 7
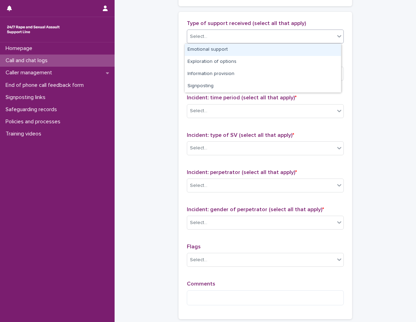
click at [202, 48] on div "Emotional support" at bounding box center [263, 50] width 156 height 12
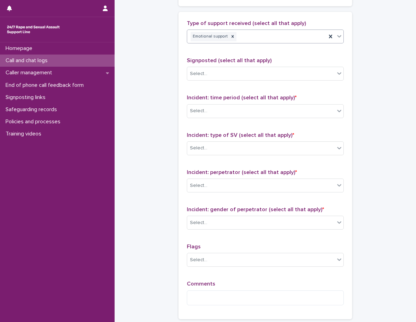
click at [269, 33] on div "Emotional support" at bounding box center [256, 37] width 139 height 12
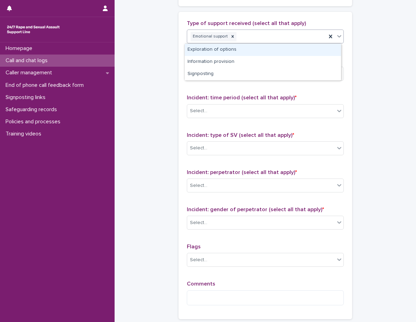
click at [248, 51] on div "Exploration of options" at bounding box center [263, 50] width 156 height 12
click at [248, 51] on div "Type of support received (select all that apply) option Emotional support, sele…" at bounding box center [265, 165] width 157 height 291
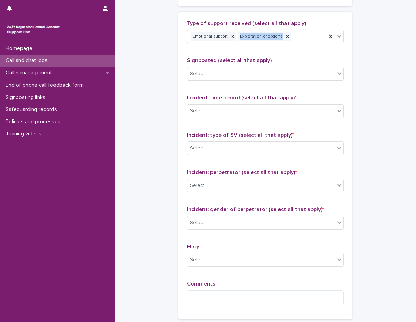
click at [245, 53] on div "Type of support received (select all that apply) Emotional support Exploration …" at bounding box center [265, 165] width 157 height 291
click at [295, 40] on div "Emotional support Exploration of options" at bounding box center [256, 37] width 139 height 12
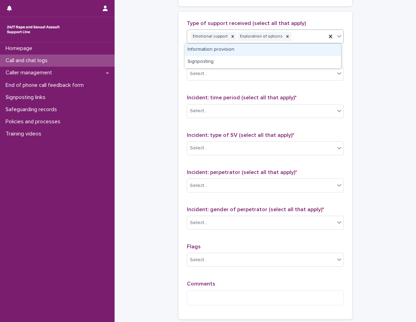
click at [285, 48] on div "Information provision" at bounding box center [263, 50] width 156 height 12
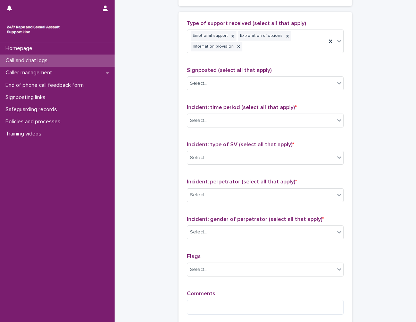
click at [267, 55] on div "Type of support received (select all that apply) Emotional support Exploration …" at bounding box center [265, 39] width 157 height 39
click at [280, 53] on body "**********" at bounding box center [208, 161] width 416 height 322
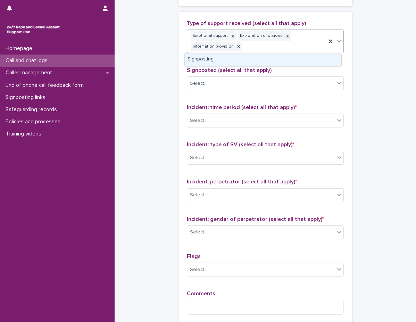
click at [277, 59] on div "Signposting" at bounding box center [263, 59] width 156 height 12
click at [277, 59] on div "Type of support received (select all that apply) option Information provision, …" at bounding box center [265, 170] width 157 height 300
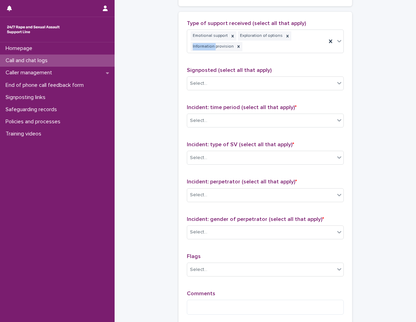
click at [264, 65] on div "Type of support received (select all that apply) Emotional support Exploration …" at bounding box center [265, 170] width 157 height 300
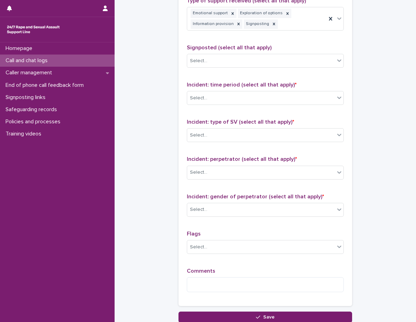
scroll to position [451, 0]
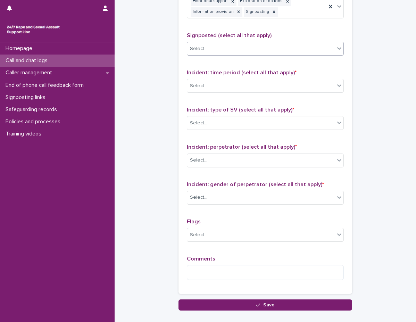
click at [221, 44] on div "Select..." at bounding box center [261, 48] width 148 height 11
click at [216, 46] on div "Select..." at bounding box center [261, 48] width 148 height 11
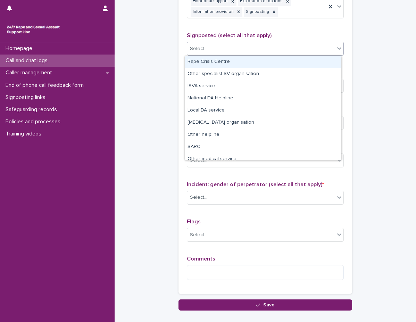
click at [215, 56] on div "Rape Crisis Centre" at bounding box center [263, 62] width 156 height 12
click at [215, 56] on div "Signposted (select all that apply) option Rape Crisis Centre focused, 1 of 12. …" at bounding box center [265, 46] width 157 height 29
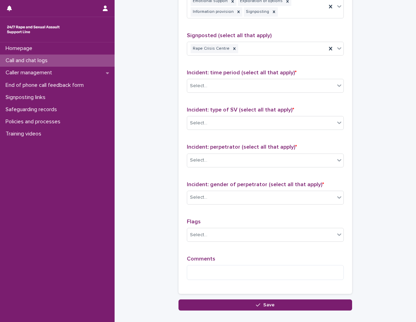
click at [210, 63] on div "Type of support received (select all that apply) Emotional support Exploration …" at bounding box center [265, 135] width 157 height 300
click at [214, 61] on div "Type of support received (select all that apply) Emotional support Exploration …" at bounding box center [265, 135] width 157 height 300
click at [247, 63] on div "Type of support received (select all that apply) Emotional support Exploration …" at bounding box center [265, 135] width 157 height 300
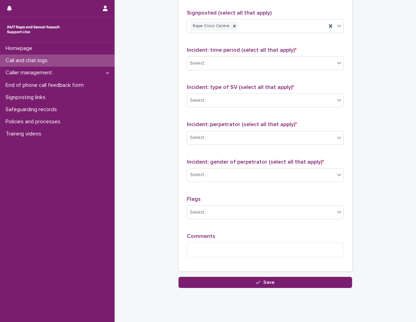
scroll to position [486, 0]
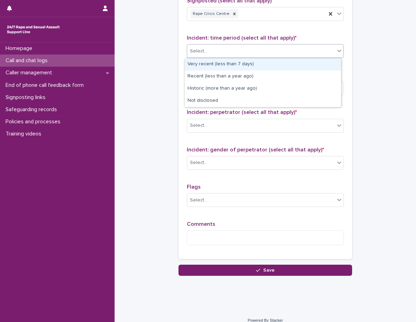
click at [224, 47] on div "Select..." at bounding box center [261, 50] width 148 height 11
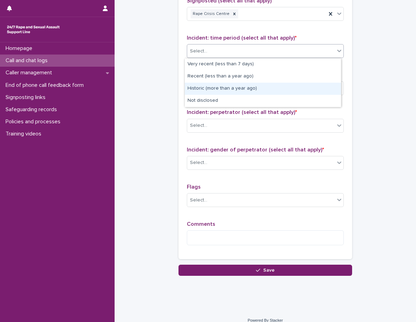
click at [217, 88] on div "Historic (more than a year ago)" at bounding box center [263, 89] width 156 height 12
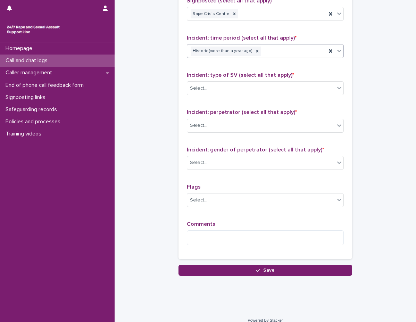
click at [275, 50] on div "Historic (more than a year ago)" at bounding box center [256, 51] width 139 height 12
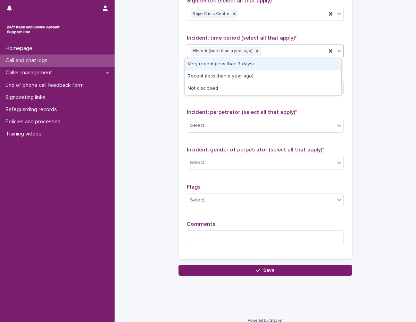
click at [275, 50] on div "Historic (more than a year ago)" at bounding box center [256, 51] width 139 height 12
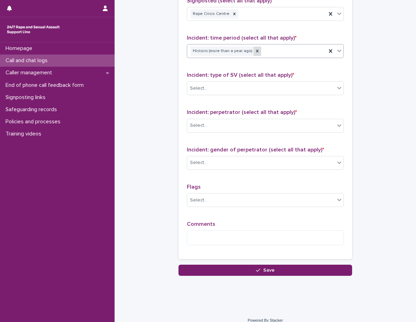
click at [255, 50] on icon at bounding box center [257, 51] width 5 height 5
click at [267, 53] on div "Historic (more than a year ago)" at bounding box center [256, 51] width 139 height 12
click at [267, 53] on div "Select..." at bounding box center [261, 50] width 148 height 11
click at [249, 53] on div "Select..." at bounding box center [261, 50] width 148 height 11
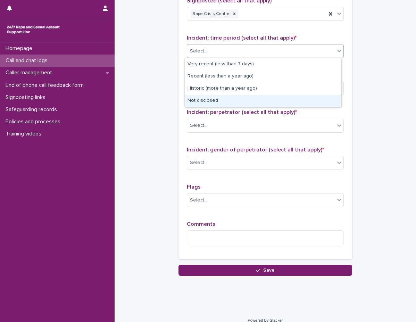
click at [231, 99] on div "Not disclosed" at bounding box center [263, 101] width 156 height 12
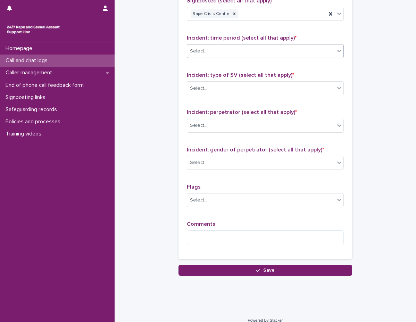
click at [230, 67] on div "Type of support received (select all that apply) Emotional support Exploration …" at bounding box center [265, 101] width 157 height 300
click at [239, 92] on div "Select..." at bounding box center [261, 88] width 148 height 11
click at [224, 75] on span "Incident: type of SV (select all that apply) *" at bounding box center [240, 75] width 107 height 6
click at [225, 89] on div "Select..." at bounding box center [261, 88] width 148 height 11
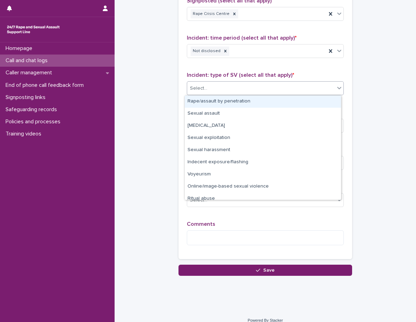
click at [234, 102] on div "Rape/assault by penetration" at bounding box center [263, 101] width 156 height 12
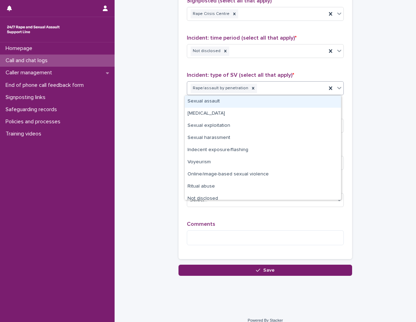
click at [280, 88] on div "Rape/assault by penetration" at bounding box center [256, 88] width 139 height 12
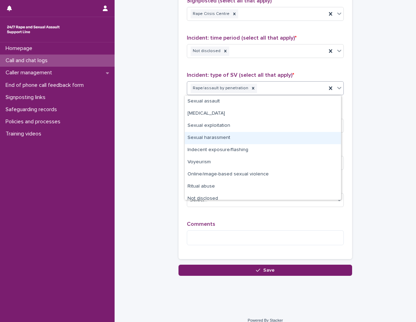
scroll to position [5, 0]
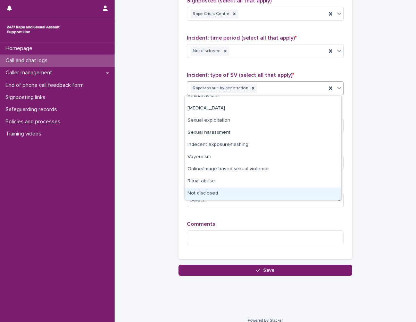
click at [250, 194] on div "Not disclosed" at bounding box center [263, 194] width 156 height 12
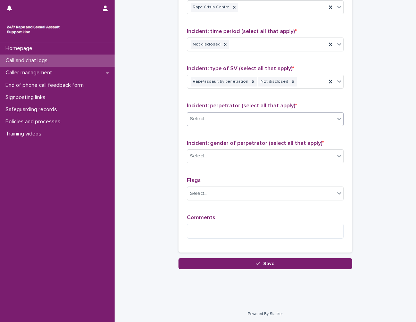
scroll to position [494, 0]
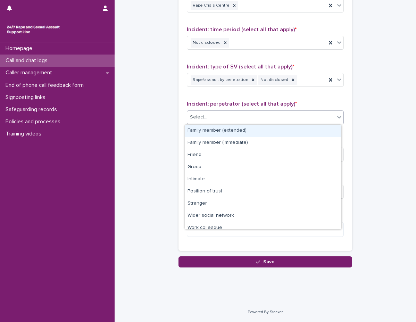
click at [227, 122] on div "Select..." at bounding box center [261, 116] width 148 height 11
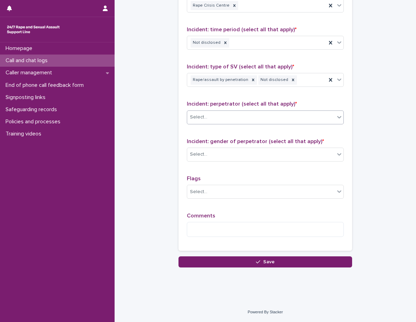
click at [229, 117] on div "Select..." at bounding box center [261, 116] width 148 height 11
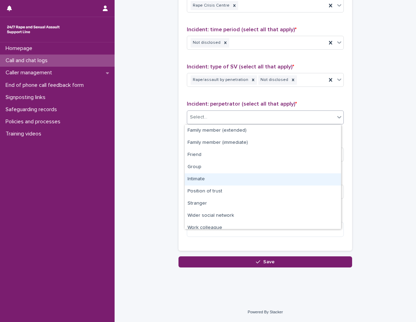
click at [239, 176] on div "Intimate" at bounding box center [263, 179] width 156 height 12
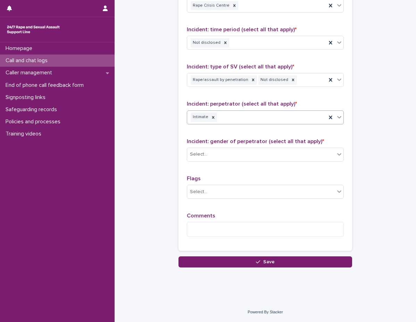
click at [239, 143] on span "Incident: gender of perpetrator (select all that apply) *" at bounding box center [255, 142] width 137 height 6
click at [194, 142] on span "Incident: gender of perpetrator (select all that apply) *" at bounding box center [255, 142] width 137 height 6
click at [190, 142] on span "Incident: gender of perpetrator (select all that apply) *" at bounding box center [255, 142] width 137 height 6
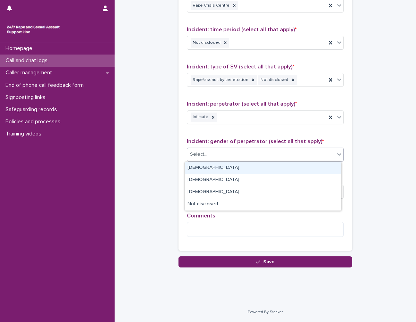
click at [216, 158] on div "Select..." at bounding box center [261, 154] width 148 height 11
click at [215, 170] on div "Male" at bounding box center [263, 168] width 156 height 12
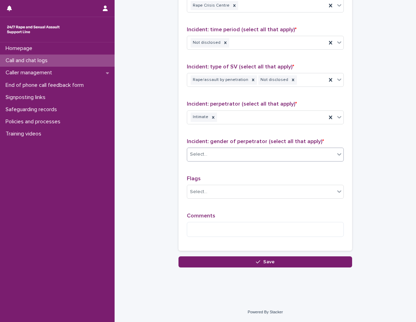
click at [201, 173] on div "Type of support received (select all that apply) Emotional support Exploration …" at bounding box center [265, 92] width 157 height 300
click at [223, 200] on div "Flags Select..." at bounding box center [265, 189] width 157 height 29
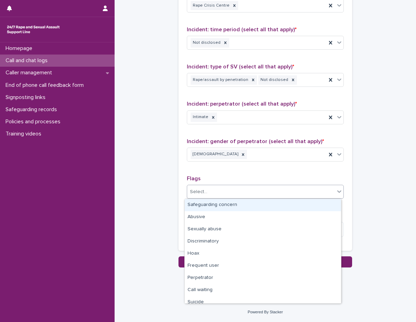
click at [222, 195] on div "Select..." at bounding box center [261, 191] width 148 height 11
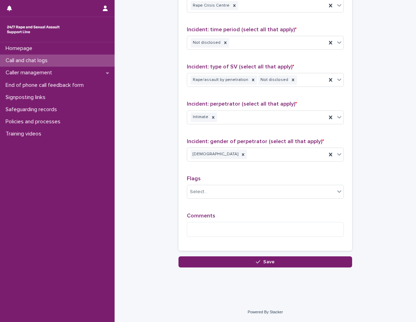
click at [216, 175] on p "Flags" at bounding box center [265, 178] width 157 height 7
click at [217, 227] on textarea at bounding box center [265, 229] width 157 height 15
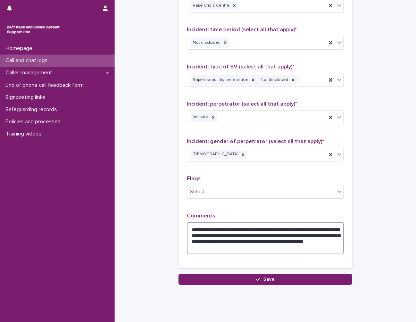
click at [255, 242] on textarea "**********" at bounding box center [265, 238] width 157 height 32
click at [255, 222] on textarea "**********" at bounding box center [265, 238] width 157 height 32
click at [255, 213] on p "Comments" at bounding box center [265, 216] width 157 height 7
drag, startPoint x: 270, startPoint y: 228, endPoint x: 246, endPoint y: 224, distance: 24.2
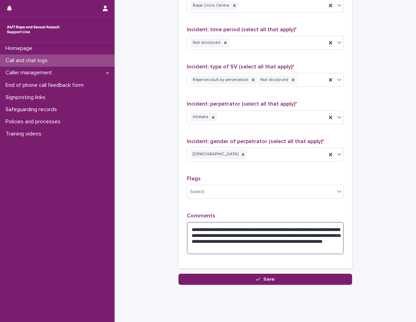
click at [246, 224] on textarea "**********" at bounding box center [265, 238] width 157 height 32
click at [255, 210] on div "**********" at bounding box center [265, 100] width 157 height 317
click at [209, 236] on textarea "**********" at bounding box center [265, 238] width 157 height 32
click at [210, 236] on textarea "**********" at bounding box center [265, 238] width 157 height 32
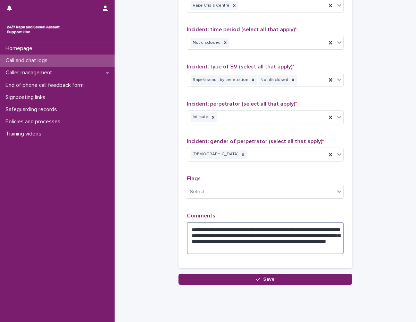
click at [210, 234] on textarea "**********" at bounding box center [265, 238] width 157 height 32
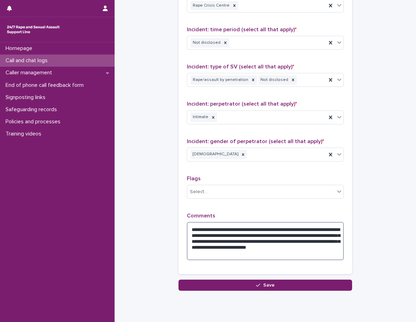
type textarea "**********"
click at [226, 209] on div "**********" at bounding box center [265, 103] width 157 height 323
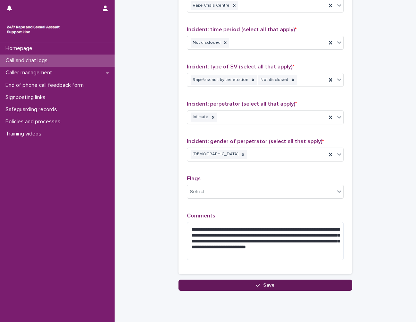
click at [290, 286] on button "Save" at bounding box center [265, 285] width 174 height 11
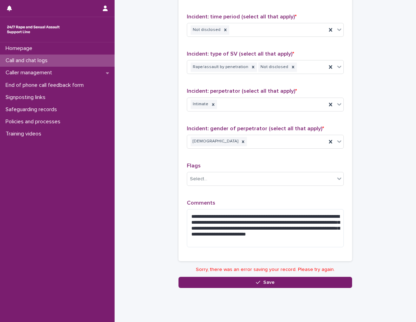
scroll to position [528, 0]
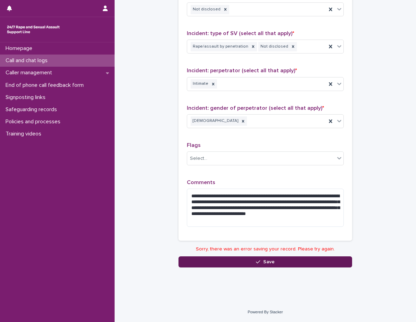
click at [236, 257] on button "Save" at bounding box center [265, 261] width 174 height 11
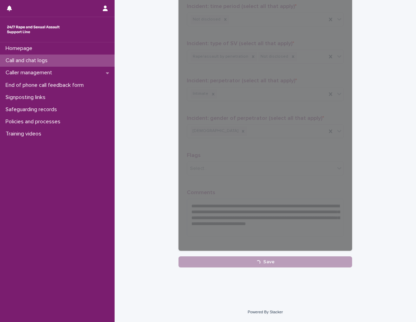
scroll to position [518, 0]
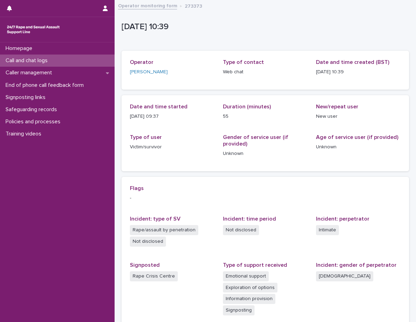
click at [81, 60] on div "Call and chat logs" at bounding box center [57, 61] width 115 height 12
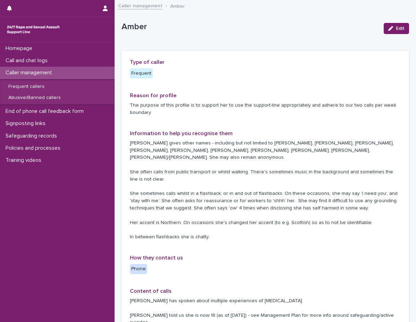
click at [72, 72] on div "Caller management" at bounding box center [57, 73] width 115 height 12
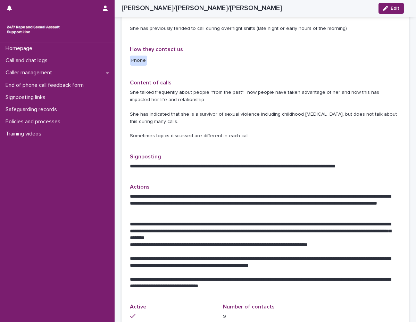
scroll to position [313, 0]
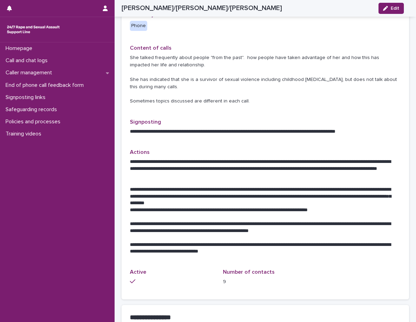
click at [52, 194] on div "Homepage Call and chat logs Caller management End of phone call feedback form S…" at bounding box center [57, 182] width 115 height 280
click at [67, 192] on div "Homepage Call and chat logs Caller management End of phone call feedback form S…" at bounding box center [57, 182] width 115 height 280
drag, startPoint x: 67, startPoint y: 192, endPoint x: 108, endPoint y: 181, distance: 42.8
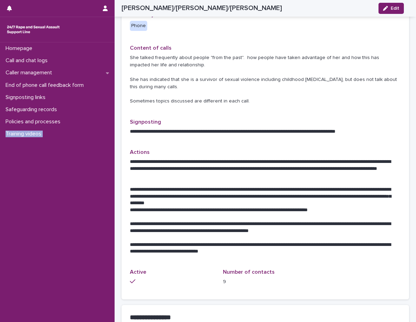
click at [67, 192] on div "Homepage Call and chat logs Caller management End of phone call feedback form S…" at bounding box center [57, 182] width 115 height 280
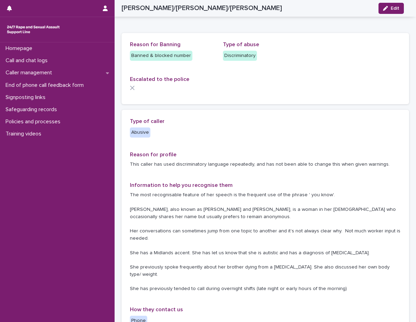
scroll to position [0, 0]
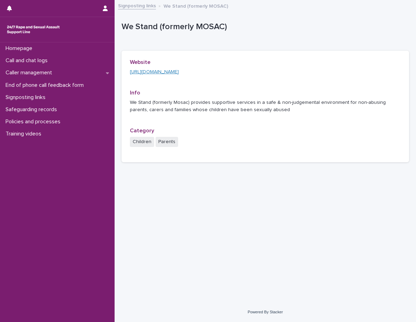
click at [156, 72] on link "https://westand.org.uk/" at bounding box center [154, 71] width 49 height 5
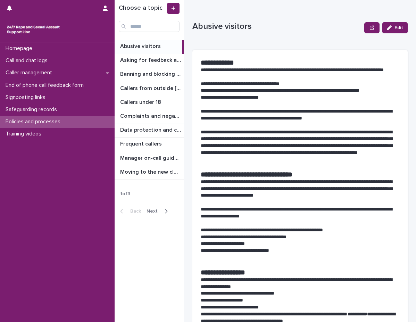
click at [158, 213] on span "Next" at bounding box center [154, 211] width 15 height 5
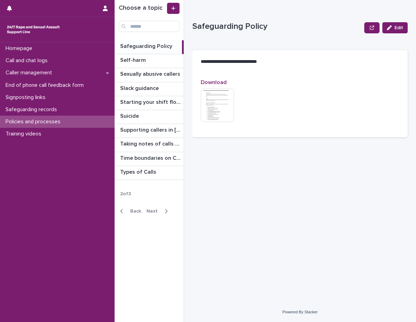
click at [143, 47] on p "Safeguarding Policy" at bounding box center [146, 46] width 53 height 8
click at [216, 97] on img at bounding box center [217, 105] width 33 height 33
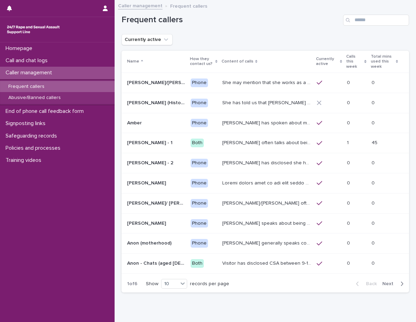
click at [236, 24] on h1 "Frequent callers" at bounding box center [231, 20] width 219 height 10
click at [46, 133] on p "Safeguarding records" at bounding box center [33, 136] width 60 height 7
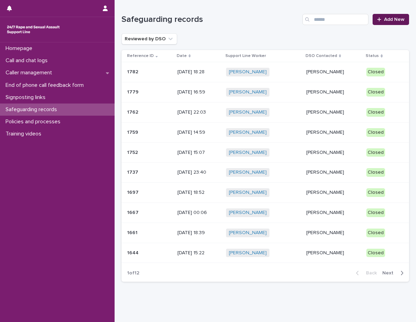
click at [377, 22] on icon at bounding box center [379, 19] width 4 height 5
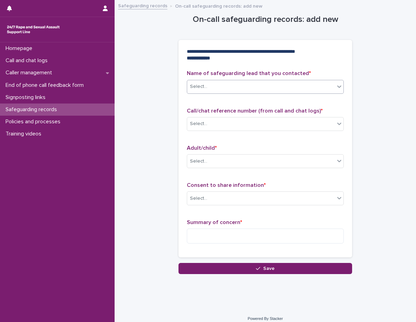
click at [208, 90] on div "Select..." at bounding box center [261, 86] width 148 height 11
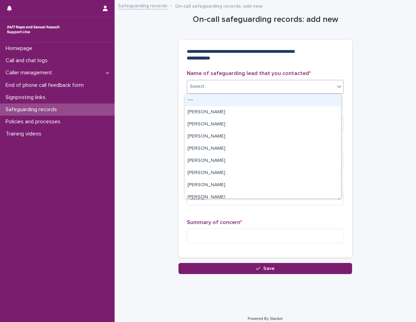
click at [208, 90] on div "Select..." at bounding box center [261, 86] width 148 height 11
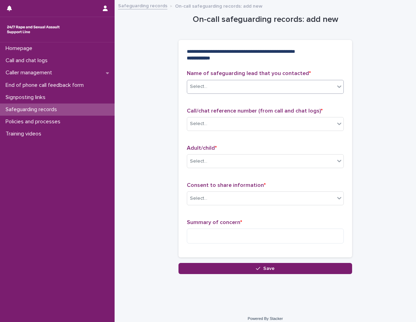
click at [232, 89] on div "Select..." at bounding box center [261, 86] width 148 height 11
click at [245, 86] on div "Select..." at bounding box center [261, 86] width 148 height 11
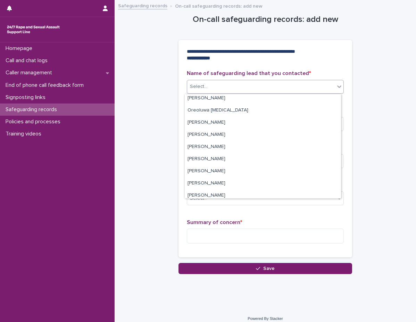
scroll to position [139, 0]
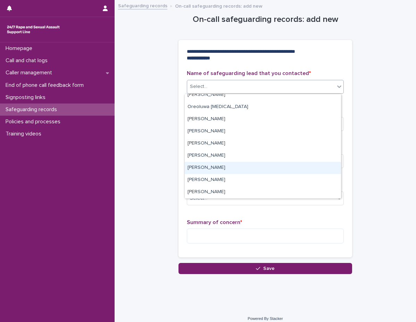
click at [208, 164] on div "[PERSON_NAME]" at bounding box center [263, 168] width 156 height 12
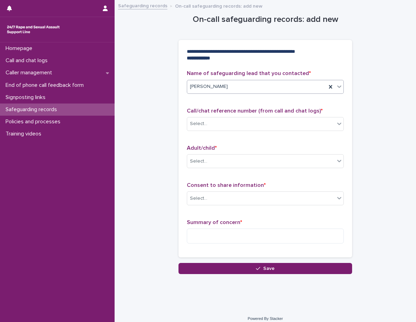
click at [218, 115] on div "Call/chat reference number (from call and chat logs) * Select..." at bounding box center [265, 122] width 157 height 29
click at [217, 126] on div "Select..." at bounding box center [261, 123] width 148 height 11
click at [211, 125] on div "Select..." at bounding box center [261, 123] width 148 height 11
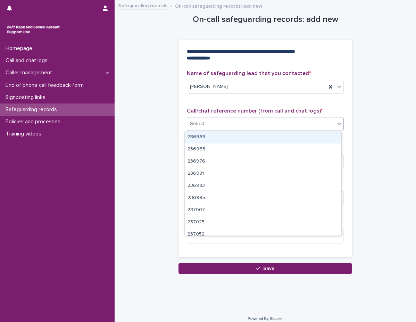
paste input "******"
type input "******"
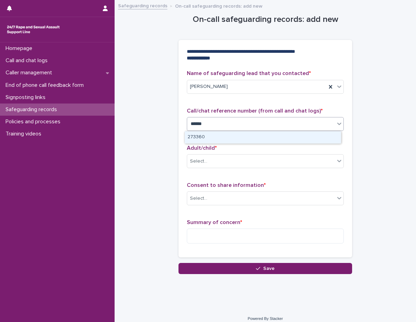
click at [218, 134] on div "273360" at bounding box center [263, 137] width 156 height 12
drag, startPoint x: 218, startPoint y: 134, endPoint x: 211, endPoint y: 139, distance: 8.2
click at [218, 134] on div "Call/chat reference number (from call and chat logs) * option 273360 focused, 1…" at bounding box center [265, 122] width 157 height 29
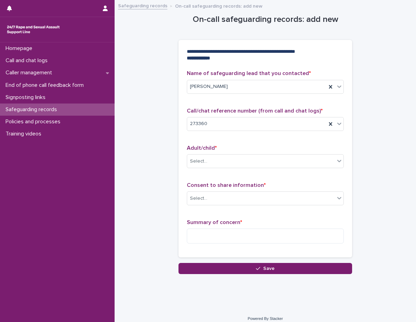
click at [206, 142] on div "Name of safeguarding lead that you contacted * [PERSON_NAME] Call/chat referenc…" at bounding box center [265, 159] width 157 height 179
click at [207, 164] on div "Select..." at bounding box center [261, 161] width 148 height 11
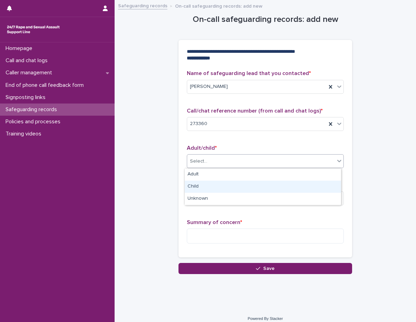
click at [243, 182] on div "Child" at bounding box center [263, 187] width 156 height 12
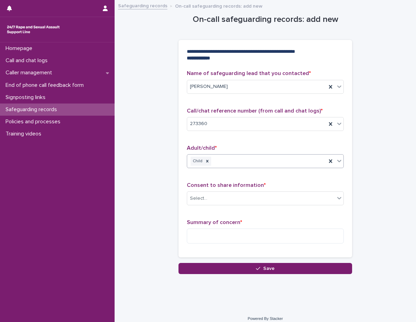
click at [233, 180] on div "Name of safeguarding lead that you contacted * [PERSON_NAME] Call/chat referenc…" at bounding box center [265, 159] width 157 height 179
click at [239, 204] on div "Select..." at bounding box center [265, 198] width 157 height 14
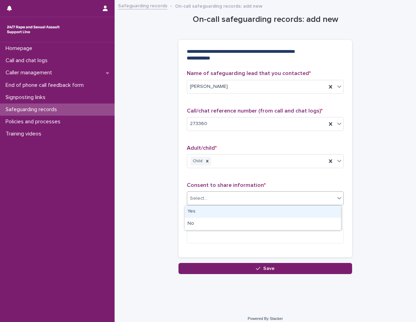
click at [239, 216] on div "Yes" at bounding box center [263, 212] width 156 height 12
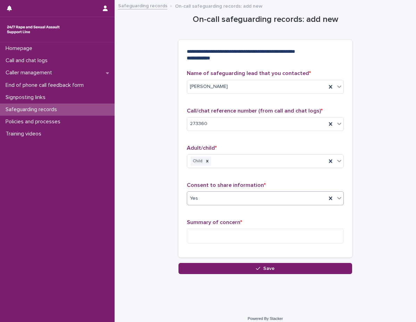
click at [233, 196] on div "Yes" at bounding box center [256, 198] width 139 height 11
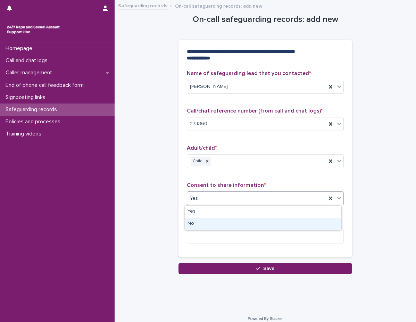
click at [223, 222] on div "No" at bounding box center [263, 224] width 156 height 12
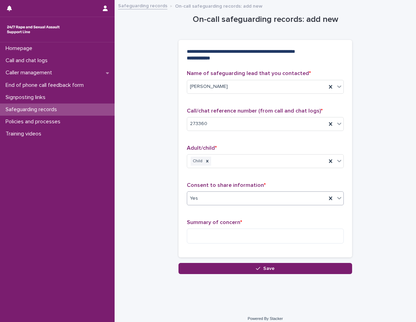
click at [216, 218] on div "Name of safeguarding lead that you contacted * [PERSON_NAME] Call/chat referenc…" at bounding box center [265, 159] width 157 height 179
click at [207, 234] on textarea at bounding box center [265, 235] width 157 height 15
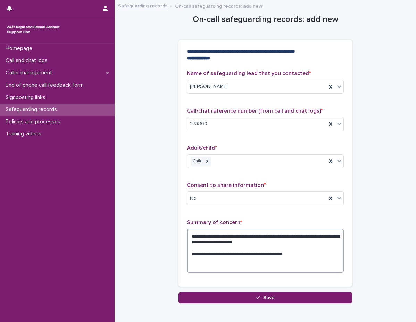
click at [303, 253] on textarea "**********" at bounding box center [265, 250] width 157 height 44
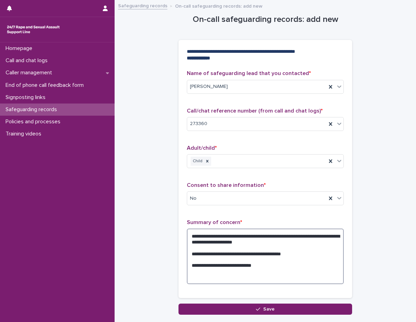
click at [224, 266] on textarea "**********" at bounding box center [265, 256] width 157 height 56
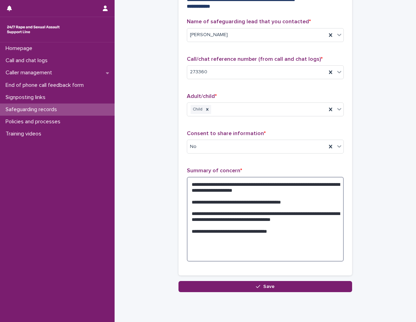
scroll to position [69, 0]
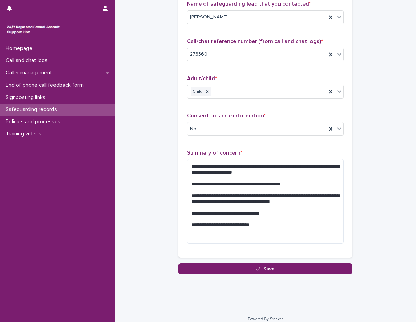
click at [365, 243] on div "**********" at bounding box center [266, 102] width 288 height 343
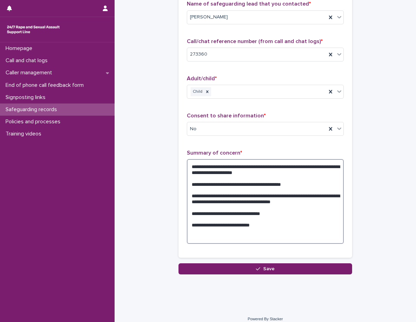
click at [190, 225] on textarea "**********" at bounding box center [265, 201] width 157 height 85
type textarea "**********"
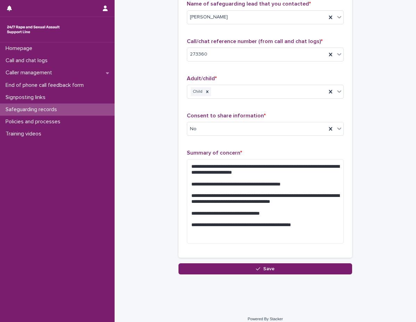
click at [373, 237] on div "**********" at bounding box center [266, 102] width 288 height 343
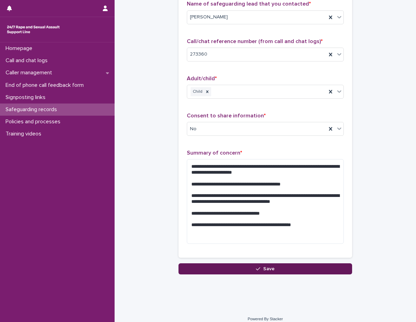
click at [321, 266] on button "Save" at bounding box center [265, 268] width 174 height 11
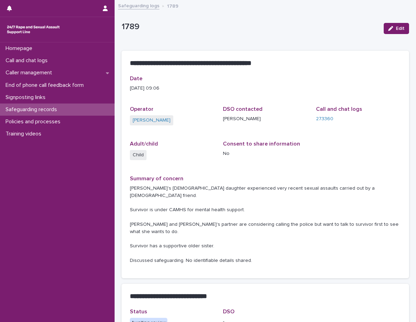
click at [56, 107] on p "Safeguarding records" at bounding box center [33, 109] width 60 height 7
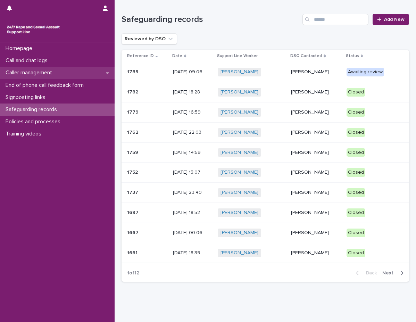
click at [71, 69] on div "Caller management" at bounding box center [57, 73] width 115 height 12
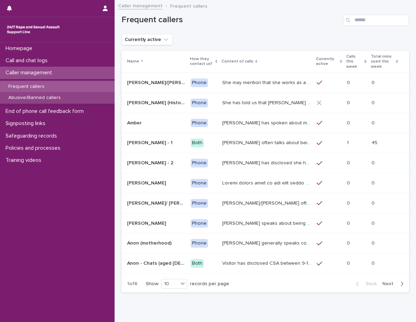
click at [53, 98] on p "Abusive/Banned callers" at bounding box center [35, 98] width 64 height 6
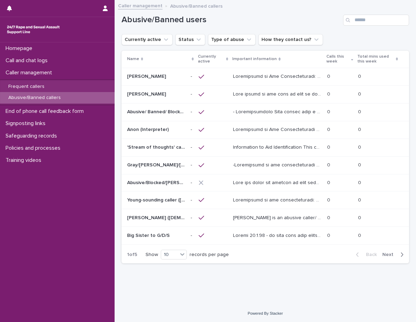
click at [392, 251] on button "Next" at bounding box center [395, 254] width 30 height 6
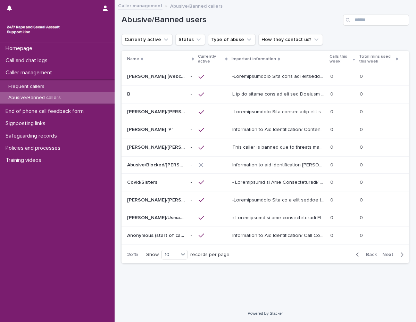
click at [392, 256] on span "Next" at bounding box center [389, 254] width 15 height 5
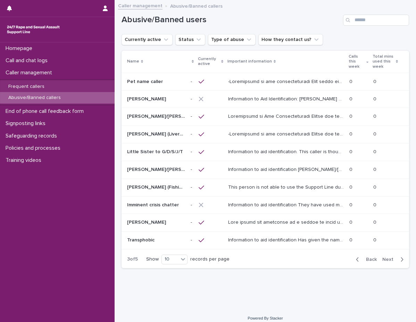
click at [388, 257] on span "Next" at bounding box center [389, 259] width 15 height 5
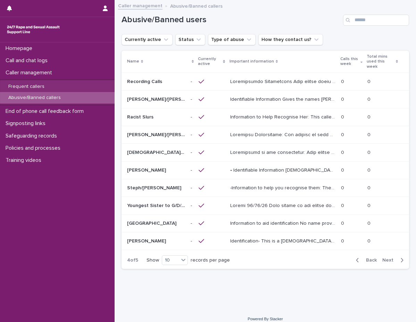
click at [388, 258] on span "Next" at bounding box center [389, 260] width 15 height 5
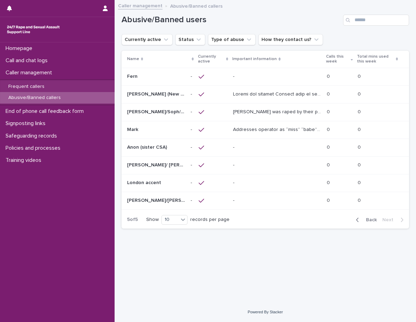
click at [268, 115] on div "[PERSON_NAME] was raped by their partner last year and they're currently facing…" at bounding box center [277, 111] width 88 height 11
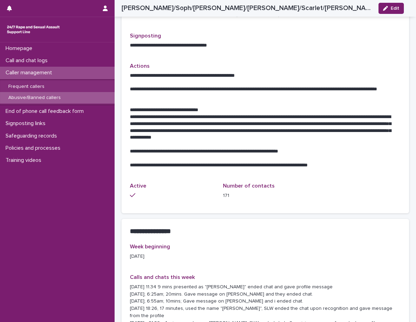
scroll to position [486, 0]
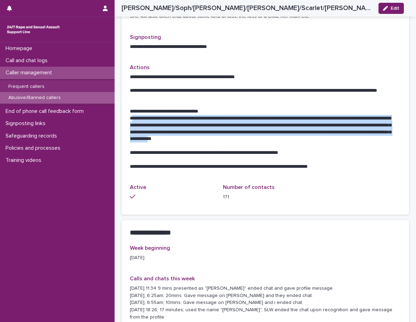
drag, startPoint x: 131, startPoint y: 94, endPoint x: 328, endPoint y: 116, distance: 198.7
click at [328, 116] on p "**********" at bounding box center [263, 129] width 266 height 28
copy p "**********"
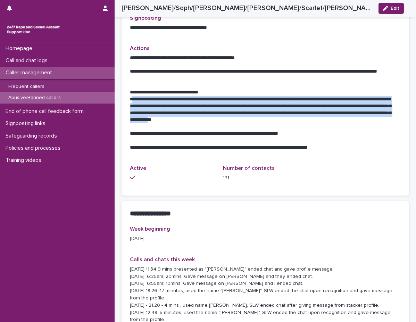
scroll to position [521, 0]
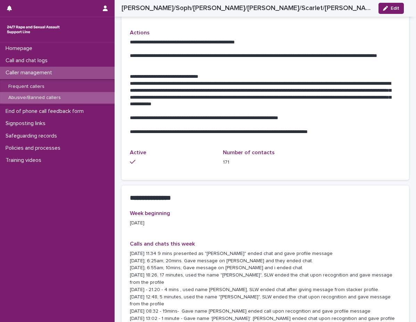
click at [249, 215] on div "Week beginning [DATE] Calls and chats this week [DATE] 11.34 9 mins presented a…" at bounding box center [265, 288] width 271 height 156
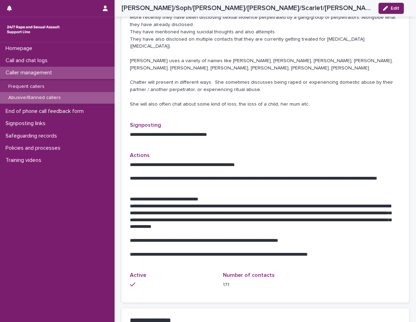
scroll to position [382, 0]
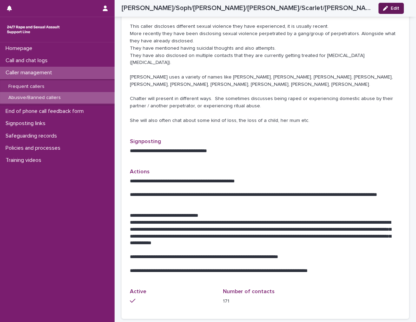
click at [396, 11] on button "Edit" at bounding box center [390, 8] width 25 height 11
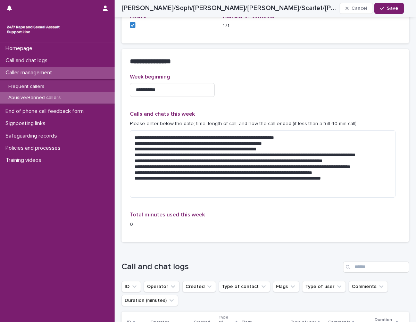
scroll to position [682, 0]
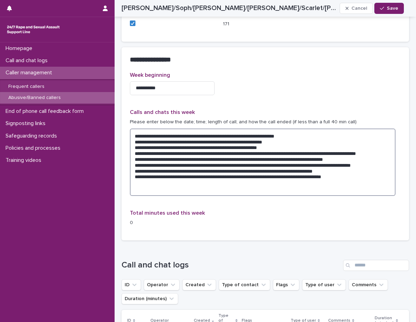
click at [375, 160] on textarea "**********" at bounding box center [263, 161] width 266 height 67
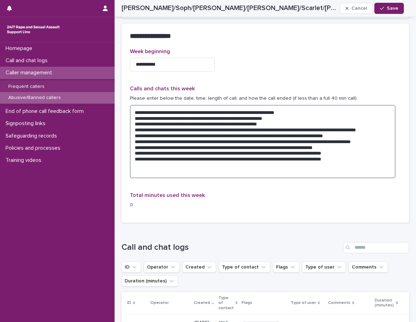
scroll to position [717, 0]
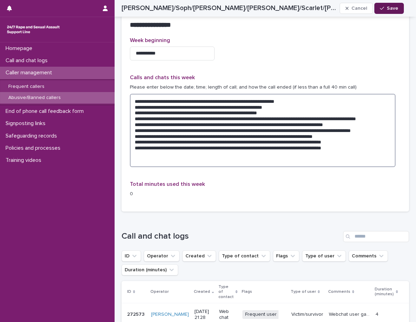
type textarea "**********"
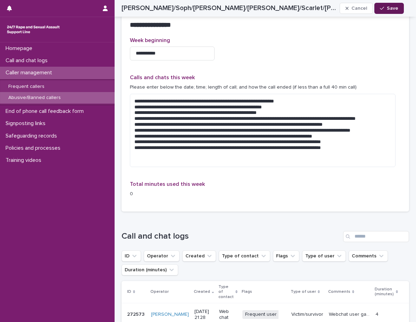
click at [391, 7] on span "Save" at bounding box center [392, 8] width 11 height 5
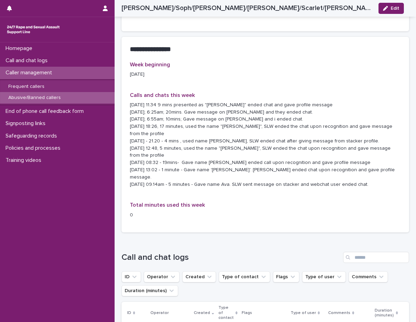
scroll to position [647, 0]
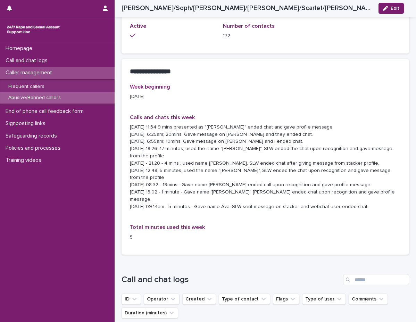
click at [77, 76] on div "Caller management" at bounding box center [57, 73] width 115 height 12
